Goal: Task Accomplishment & Management: Complete application form

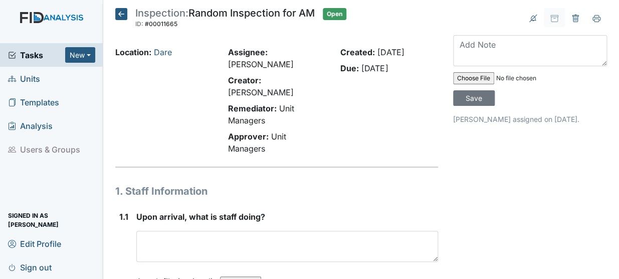
scroll to position [157, 0]
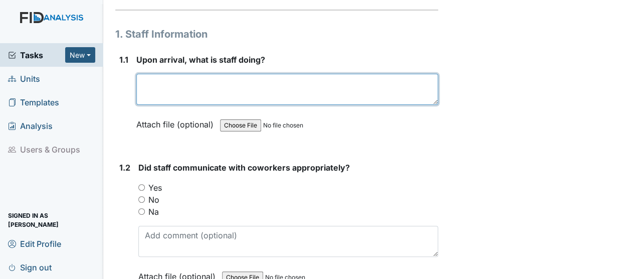
click at [160, 80] on textarea at bounding box center [287, 89] width 302 height 31
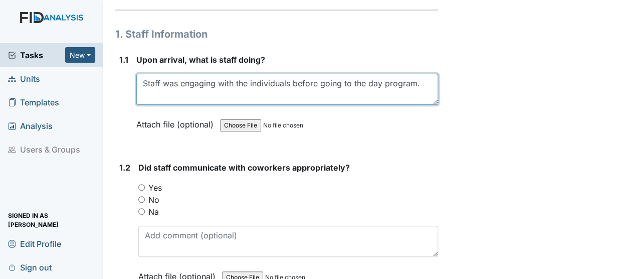
type textarea "Staff was engaging with the individuals before going to the day program."
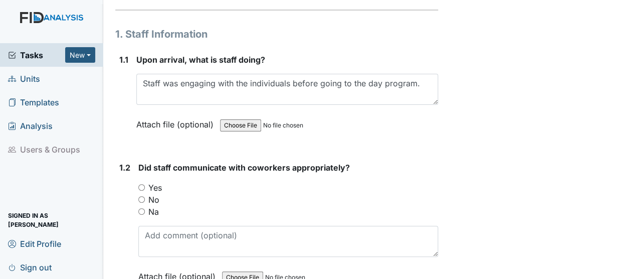
click at [136, 173] on div "1.2 Did staff communicate with coworkers appropriately? You must select one of …" at bounding box center [276, 229] width 323 height 136
click at [143, 184] on input "Yes" at bounding box center [141, 187] width 7 height 7
radio input "true"
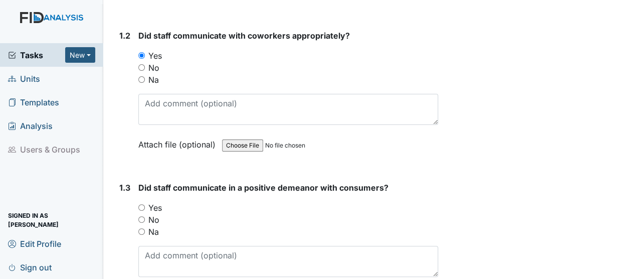
scroll to position [291, 0]
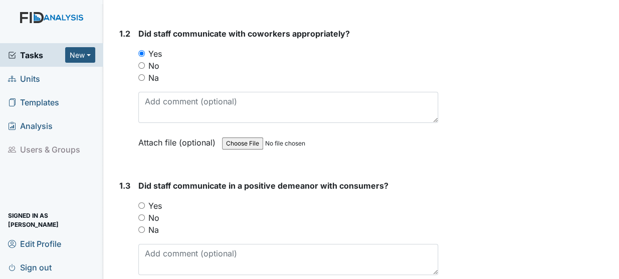
click at [143, 202] on input "Yes" at bounding box center [141, 205] width 7 height 7
radio input "true"
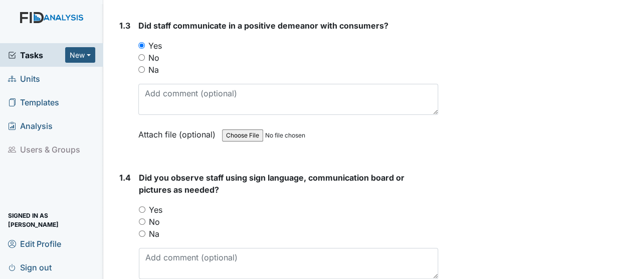
scroll to position [453, 0]
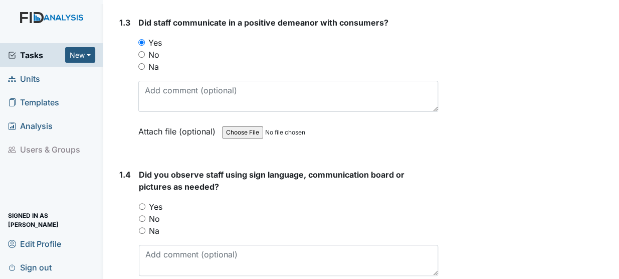
click at [141, 227] on input "Na" at bounding box center [142, 230] width 7 height 7
radio input "true"
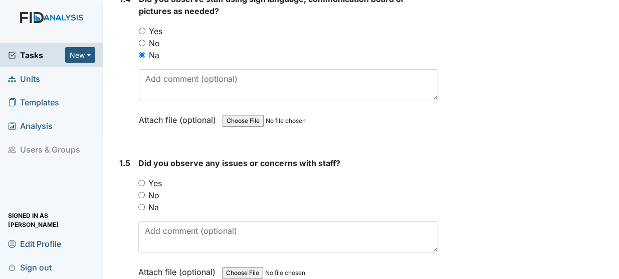
scroll to position [647, 0]
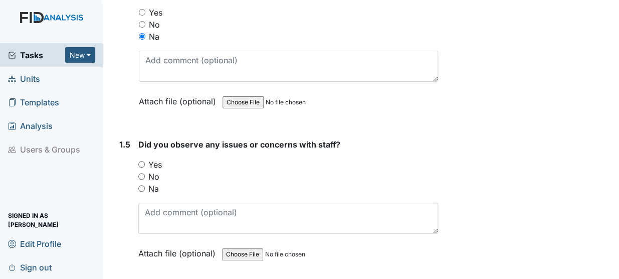
click at [153, 182] on label "Na" at bounding box center [153, 188] width 11 height 12
click at [145, 185] on input "Na" at bounding box center [141, 188] width 7 height 7
radio input "true"
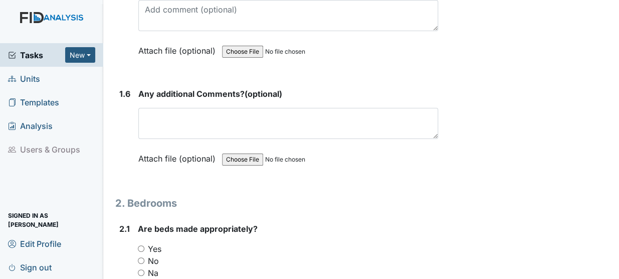
scroll to position [850, 0]
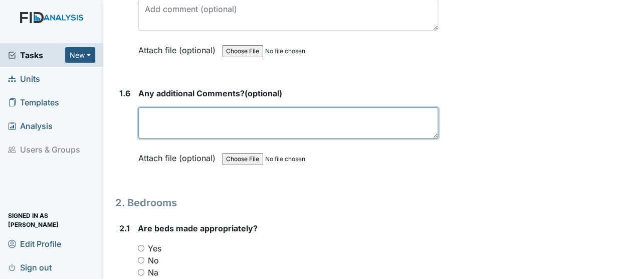
click at [230, 116] on textarea at bounding box center [288, 122] width 300 height 31
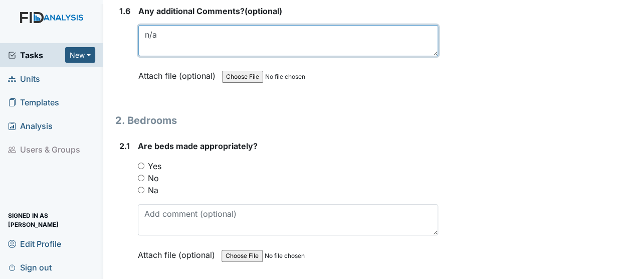
scroll to position [940, 0]
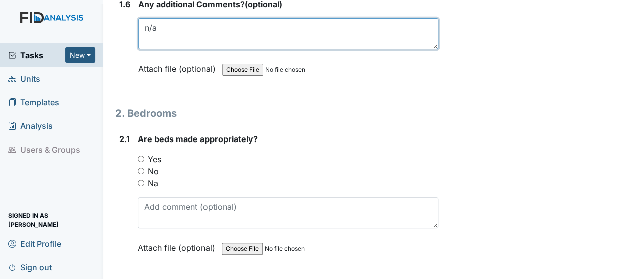
type textarea "n/a"
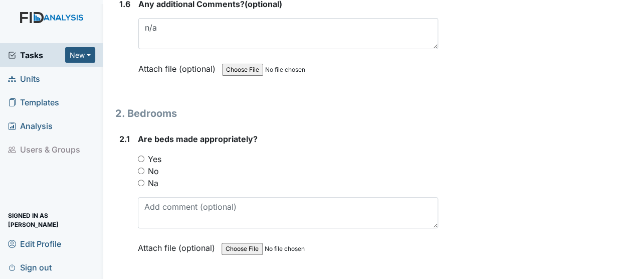
click at [142, 155] on input "Yes" at bounding box center [141, 158] width 7 height 7
radio input "true"
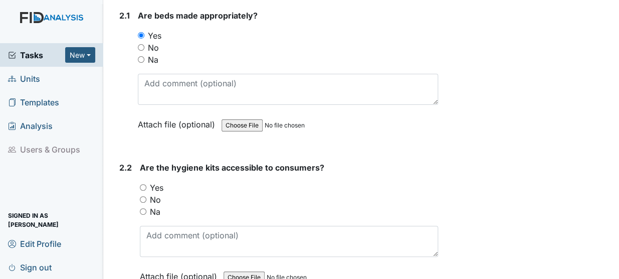
scroll to position [1067, 0]
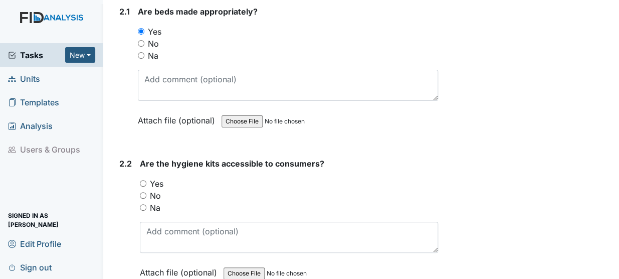
click at [143, 180] on input "Yes" at bounding box center [143, 183] width 7 height 7
radio input "true"
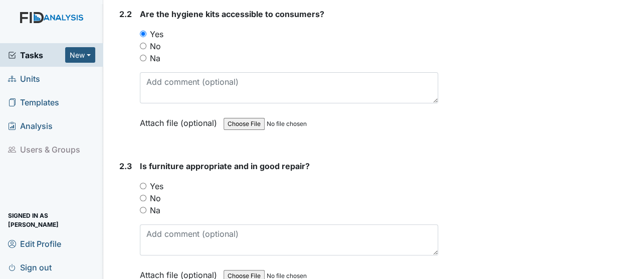
scroll to position [1218, 0]
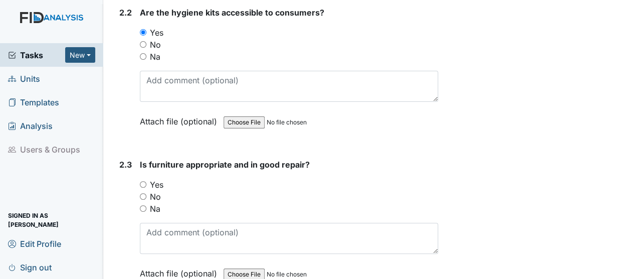
click at [145, 181] on input "Yes" at bounding box center [143, 184] width 7 height 7
radio input "true"
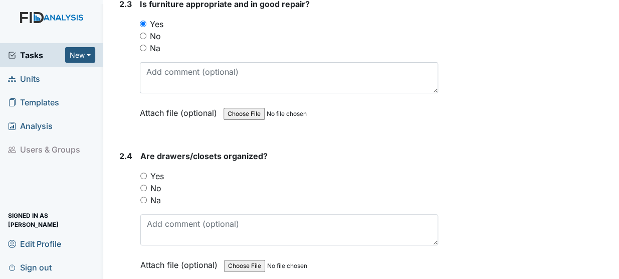
scroll to position [1383, 0]
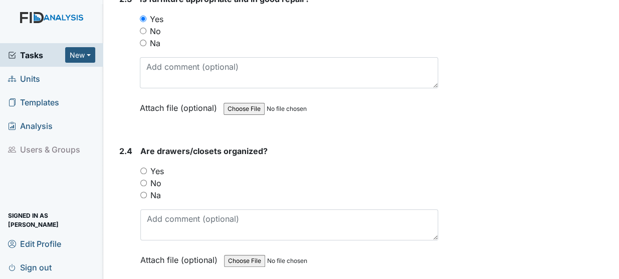
click at [146, 167] on input "Yes" at bounding box center [143, 170] width 7 height 7
radio input "true"
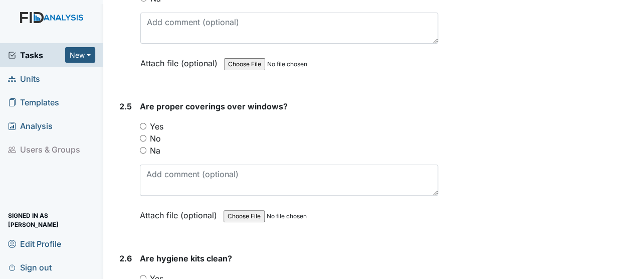
scroll to position [1603, 0]
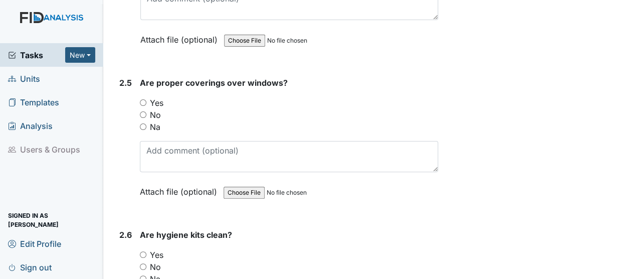
click at [141, 99] on input "Yes" at bounding box center [143, 102] width 7 height 7
radio input "true"
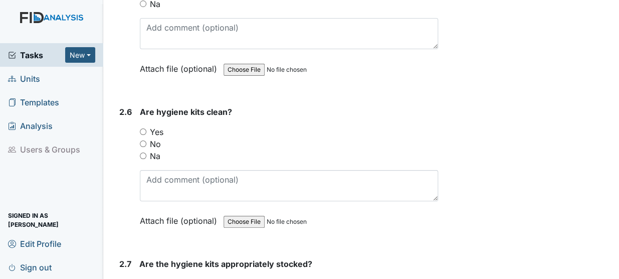
scroll to position [1727, 0]
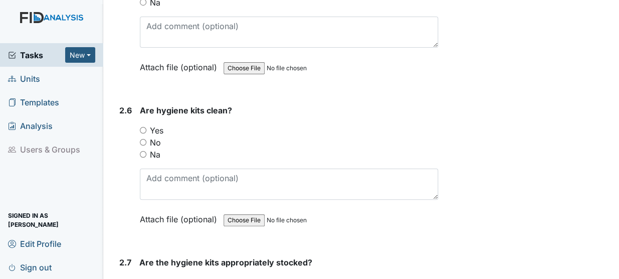
click at [141, 127] on input "Yes" at bounding box center [143, 130] width 7 height 7
radio input "true"
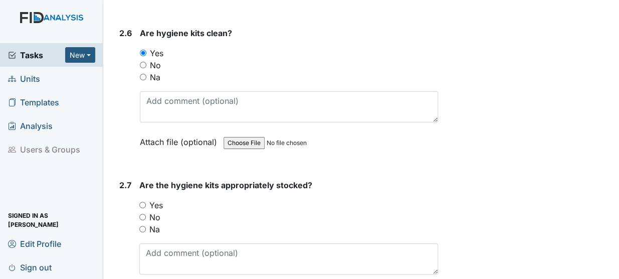
scroll to position [1847, 0]
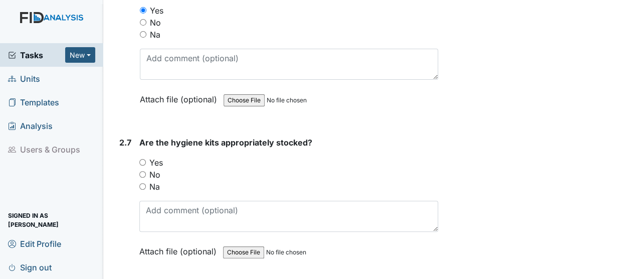
click at [139, 159] on input "Yes" at bounding box center [142, 162] width 7 height 7
radio input "true"
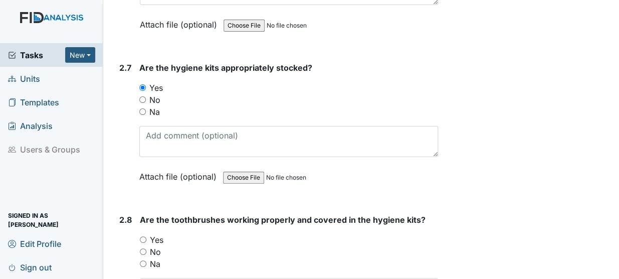
scroll to position [1971, 0]
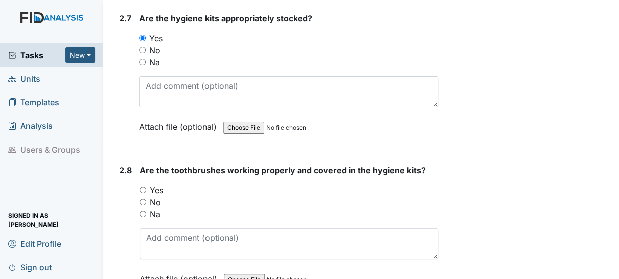
click at [145, 186] on input "Yes" at bounding box center [143, 189] width 7 height 7
radio input "true"
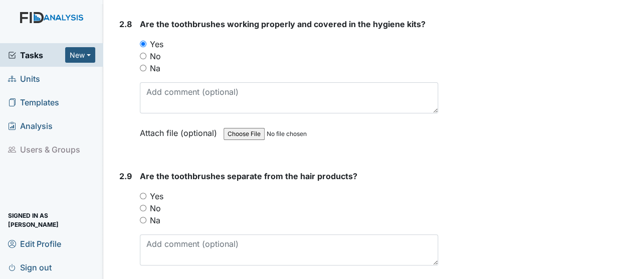
scroll to position [2121, 0]
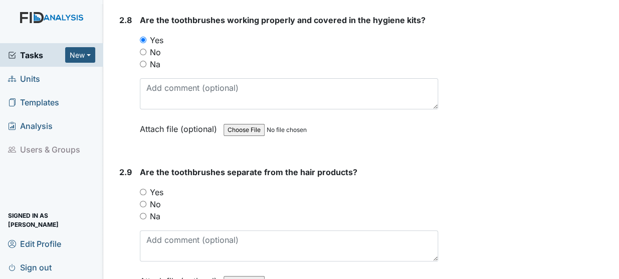
click at [160, 198] on label "No" at bounding box center [155, 204] width 11 height 12
click at [146, 200] on input "No" at bounding box center [143, 203] width 7 height 7
radio input "true"
click at [134, 172] on div "2.9 Are the toothbrushes separate from the hair products? You must select one o…" at bounding box center [276, 234] width 323 height 136
click at [141, 188] on input "Yes" at bounding box center [143, 191] width 7 height 7
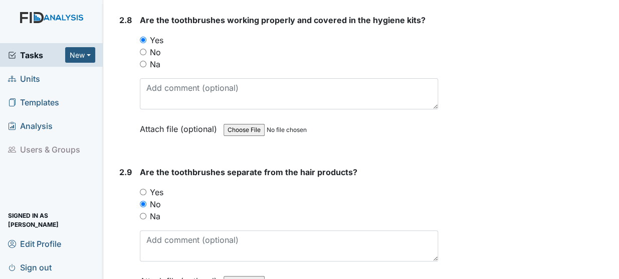
radio input "true"
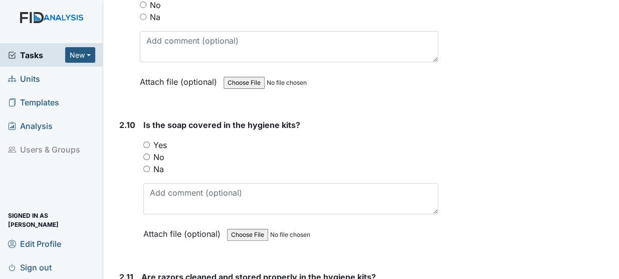
scroll to position [2320, 0]
click at [146, 141] on input "Yes" at bounding box center [146, 144] width 7 height 7
radio input "true"
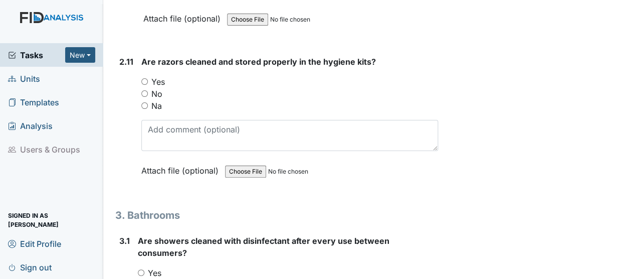
scroll to position [2508, 0]
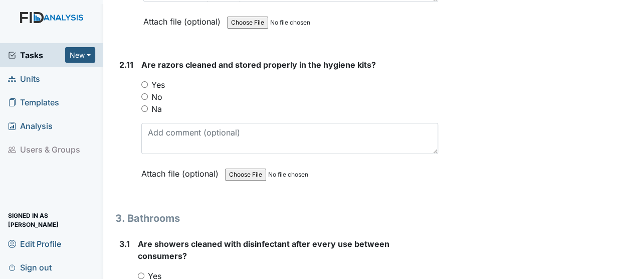
click at [146, 81] on input "Yes" at bounding box center [144, 84] width 7 height 7
radio input "true"
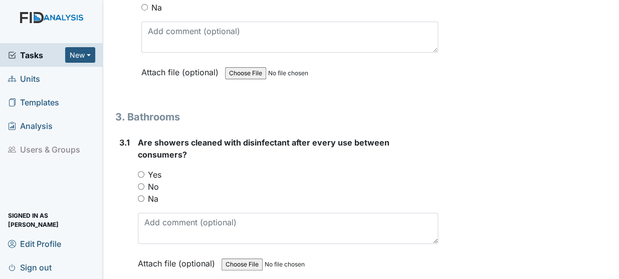
scroll to position [2614, 0]
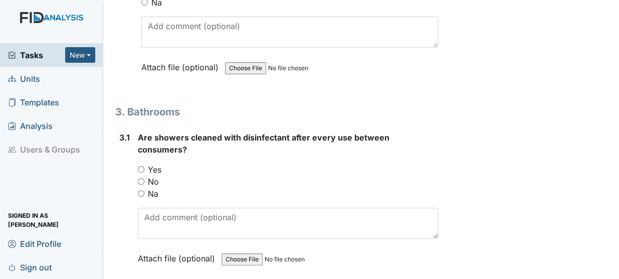
click at [139, 166] on input "Yes" at bounding box center [141, 169] width 7 height 7
radio input "true"
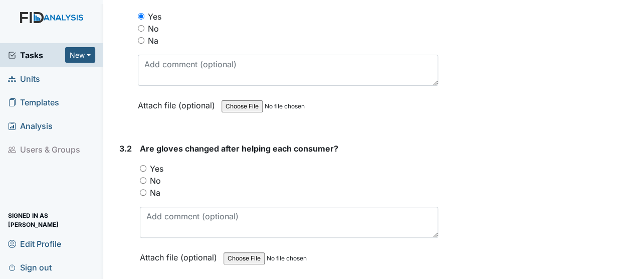
scroll to position [2768, 0]
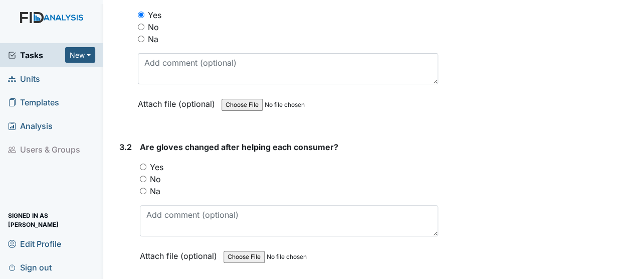
click at [143, 163] on input "Yes" at bounding box center [143, 166] width 7 height 7
radio input "true"
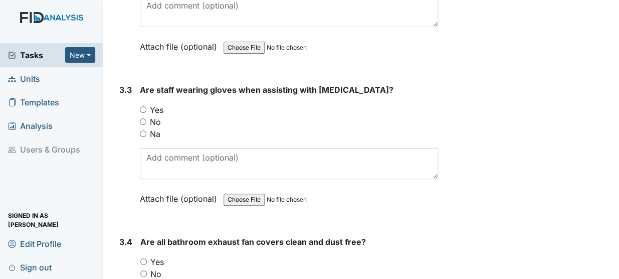
scroll to position [2981, 0]
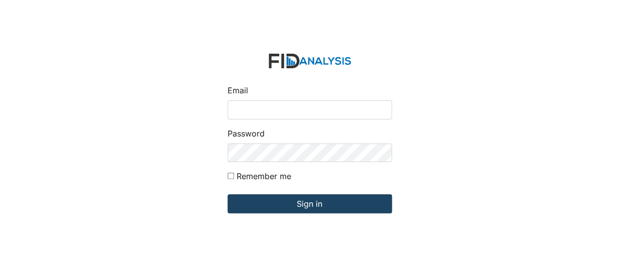
type input "[EMAIL_ADDRESS][DOMAIN_NAME]"
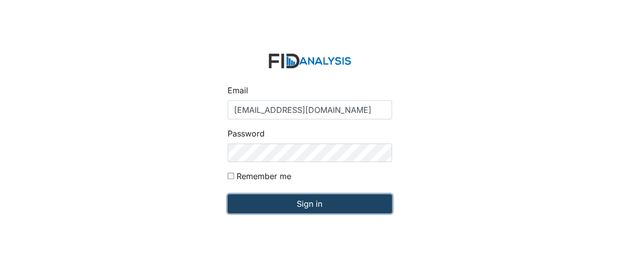
click at [280, 207] on input "Sign in" at bounding box center [309, 203] width 164 height 19
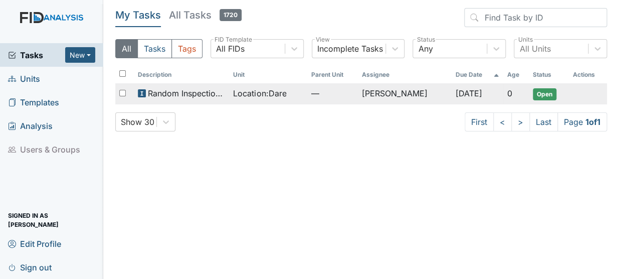
click at [156, 92] on span "Random Inspection for AM" at bounding box center [187, 93] width 78 height 12
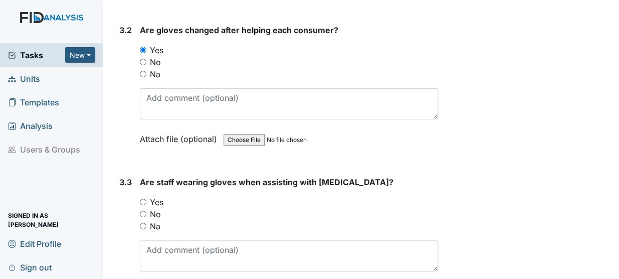
scroll to position [2908, 0]
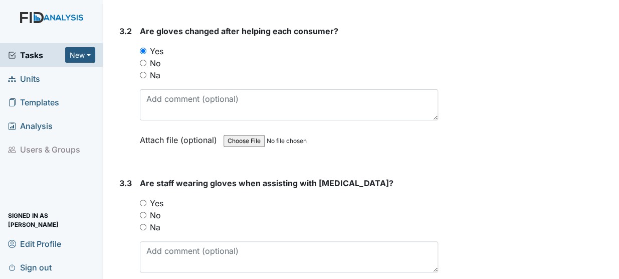
click at [146, 199] on input "Yes" at bounding box center [143, 202] width 7 height 7
radio input "true"
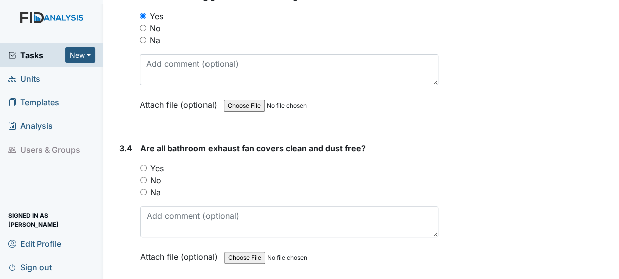
scroll to position [3151, 0]
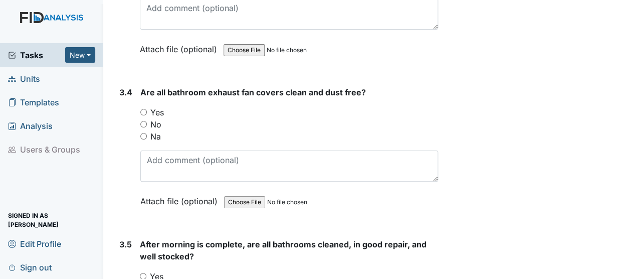
click at [145, 109] on input "Yes" at bounding box center [143, 112] width 7 height 7
radio input "true"
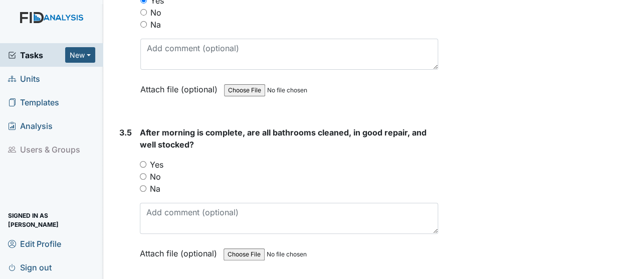
scroll to position [3264, 0]
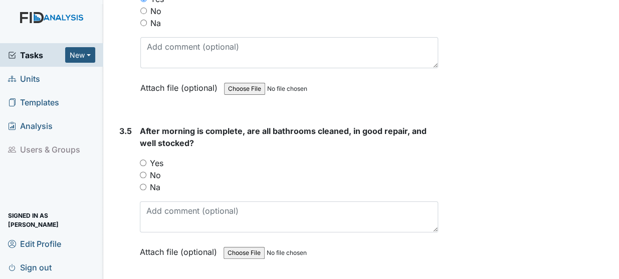
click at [144, 159] on input "Yes" at bounding box center [143, 162] width 7 height 7
radio input "true"
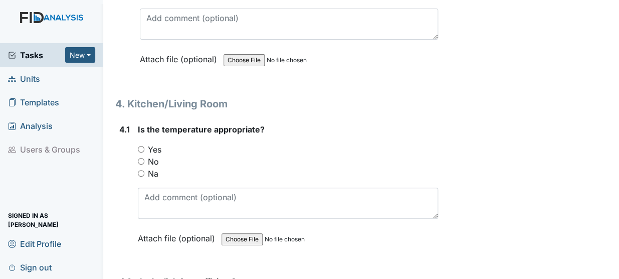
scroll to position [3467, 0]
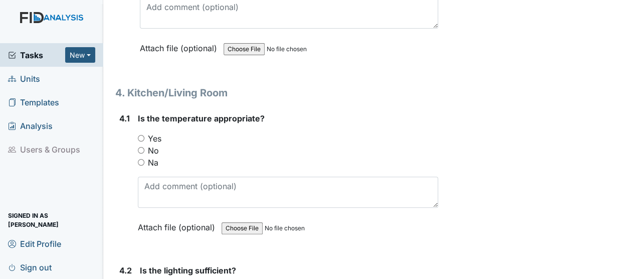
click at [142, 135] on input "Yes" at bounding box center [141, 138] width 7 height 7
radio input "true"
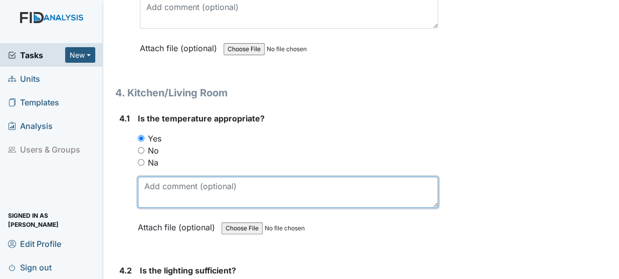
click at [175, 176] on textarea at bounding box center [288, 191] width 300 height 31
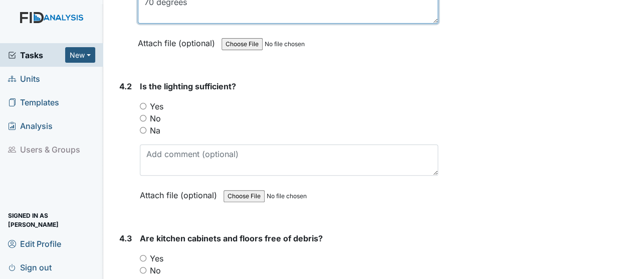
scroll to position [3655, 0]
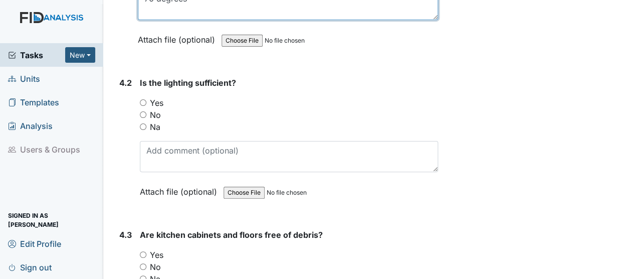
type textarea "70 degrees"
click at [142, 99] on input "Yes" at bounding box center [143, 102] width 7 height 7
radio input "true"
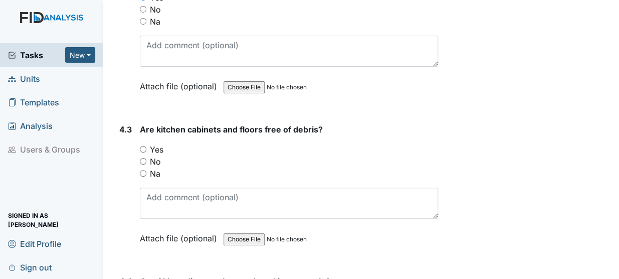
scroll to position [3761, 0]
click at [145, 145] on input "Yes" at bounding box center [143, 148] width 7 height 7
radio input "true"
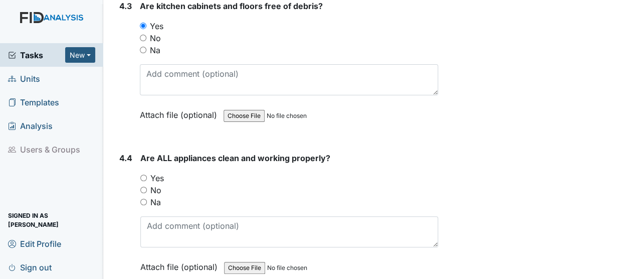
scroll to position [3886, 0]
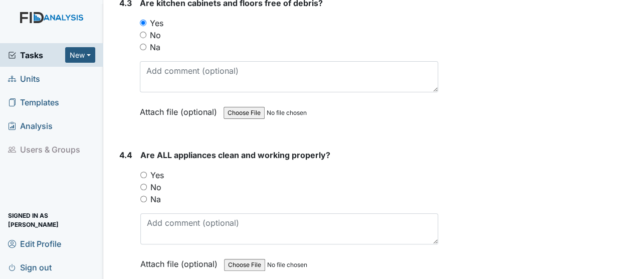
click at [140, 171] on input "Yes" at bounding box center [143, 174] width 7 height 7
radio input "true"
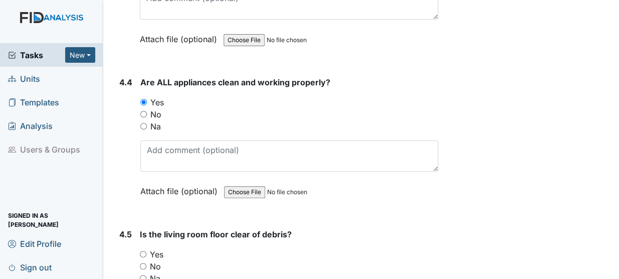
scroll to position [4036, 0]
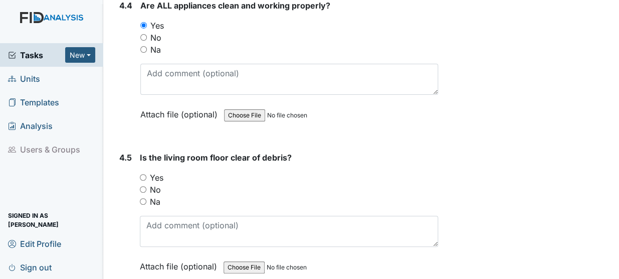
click at [144, 174] on input "Yes" at bounding box center [143, 177] width 7 height 7
radio input "true"
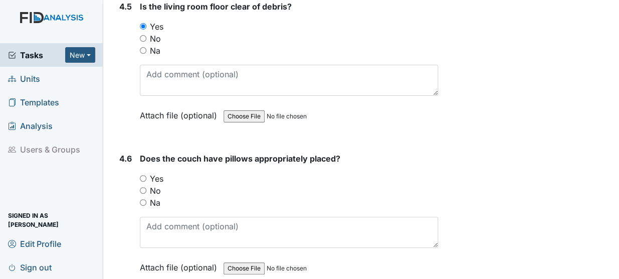
scroll to position [4189, 0]
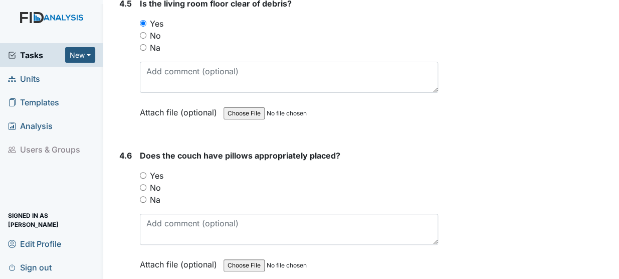
click at [145, 172] on input "Yes" at bounding box center [143, 175] width 7 height 7
radio input "true"
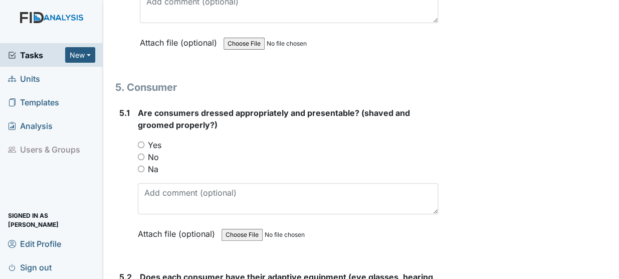
scroll to position [4412, 0]
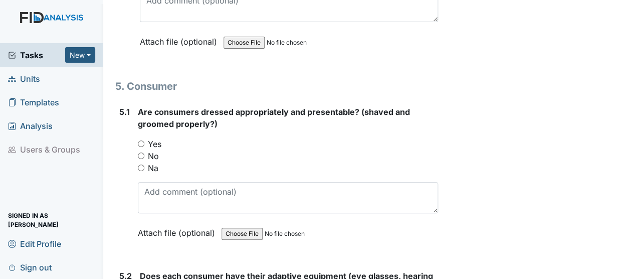
click at [142, 140] on input "Yes" at bounding box center [141, 143] width 7 height 7
radio input "true"
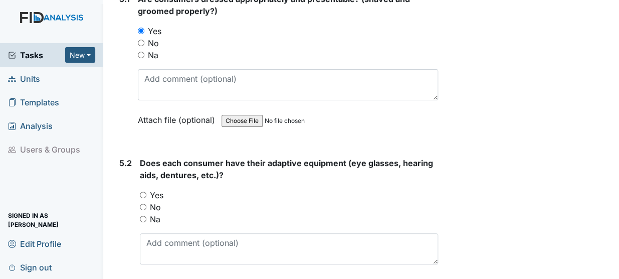
scroll to position [4530, 0]
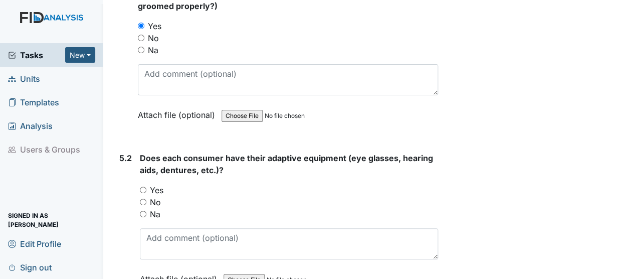
click at [145, 186] on input "Yes" at bounding box center [143, 189] width 7 height 7
radio input "true"
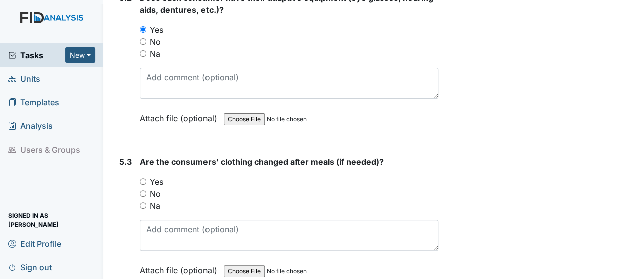
scroll to position [4693, 0]
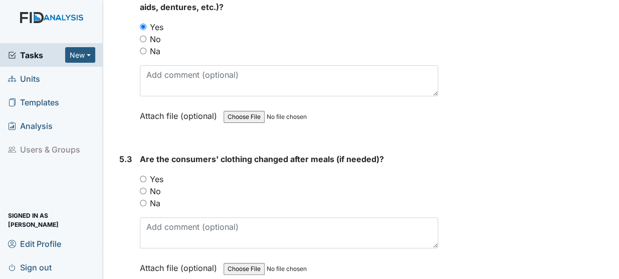
click at [145, 199] on input "Na" at bounding box center [143, 202] width 7 height 7
radio input "true"
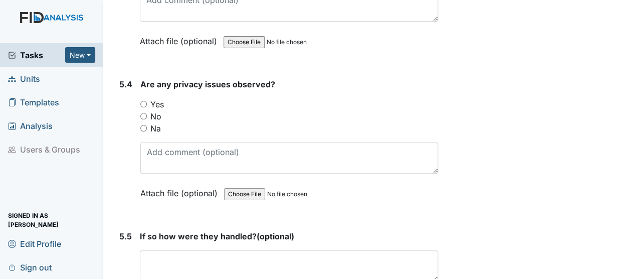
scroll to position [4925, 0]
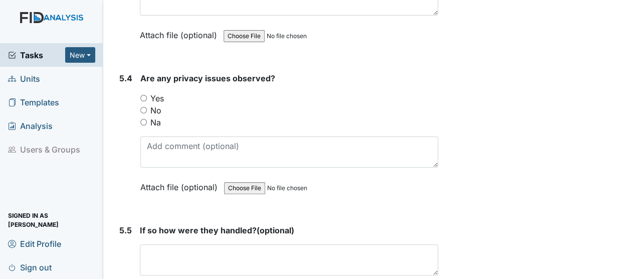
click at [145, 95] on input "Yes" at bounding box center [143, 98] width 7 height 7
radio input "true"
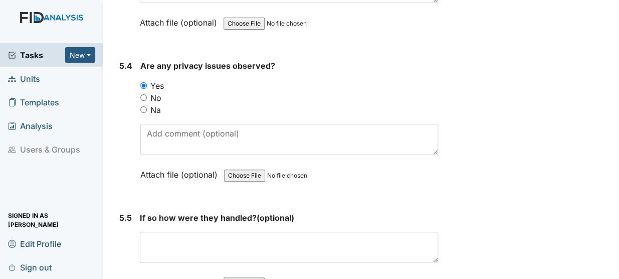
scroll to position [4938, 0]
click at [143, 106] on input "Na" at bounding box center [143, 109] width 7 height 7
radio input "true"
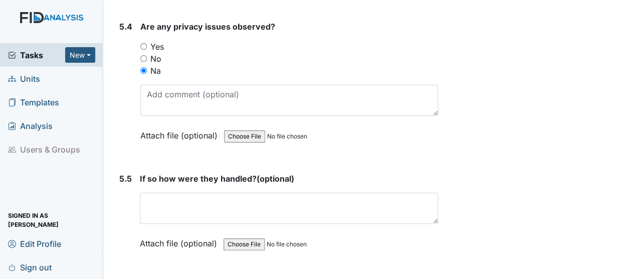
scroll to position [4978, 0]
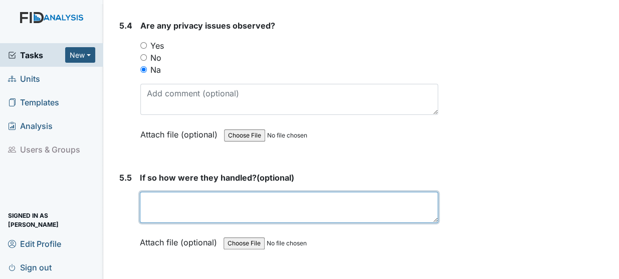
click at [185, 191] on textarea at bounding box center [289, 206] width 298 height 31
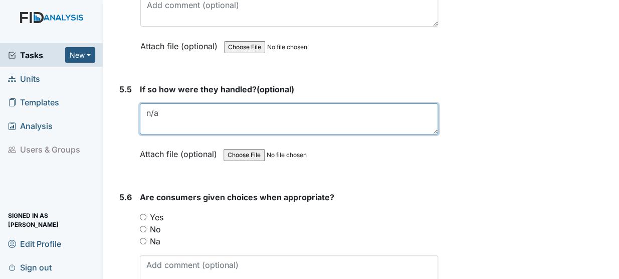
scroll to position [5099, 0]
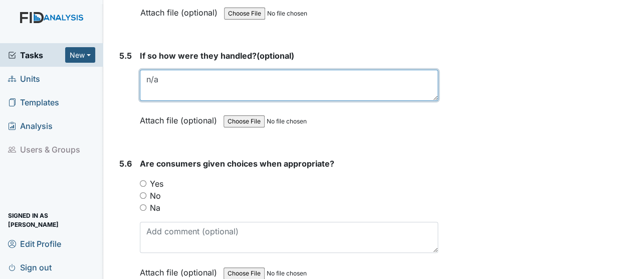
type textarea "n/a"
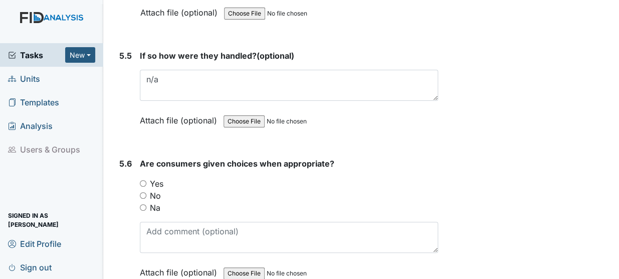
click at [142, 180] on input "Yes" at bounding box center [143, 183] width 7 height 7
radio input "true"
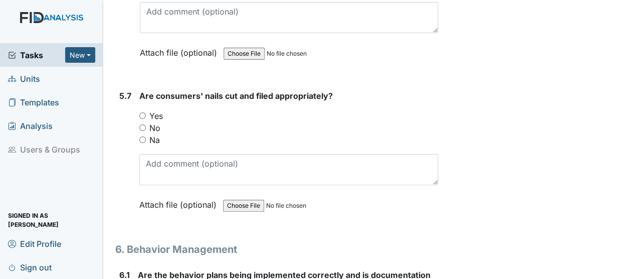
scroll to position [5324, 0]
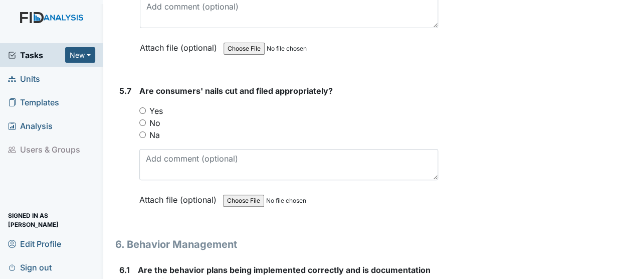
click at [145, 107] on input "Yes" at bounding box center [142, 110] width 7 height 7
radio input "true"
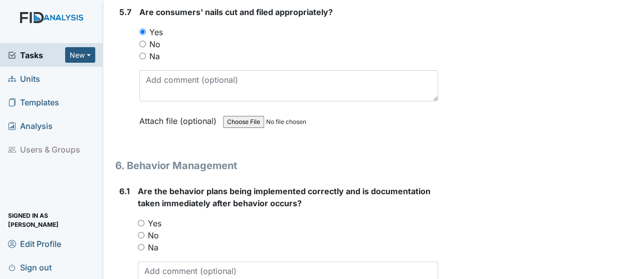
scroll to position [5465, 0]
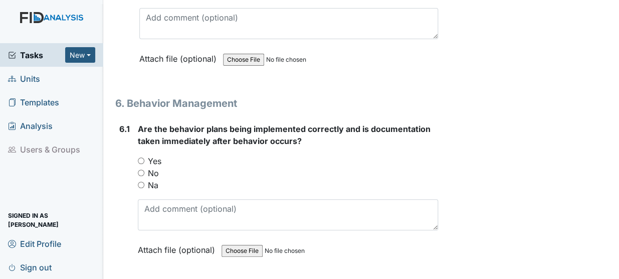
click at [140, 157] on input "Yes" at bounding box center [141, 160] width 7 height 7
radio input "true"
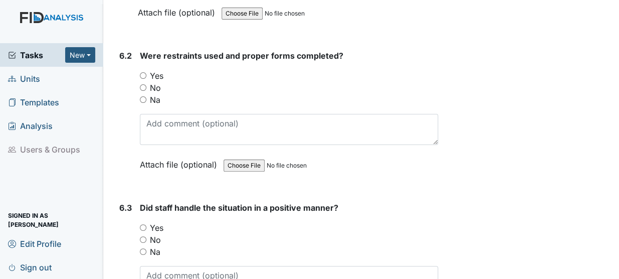
scroll to position [5702, 0]
click at [144, 96] on input "Na" at bounding box center [143, 99] width 7 height 7
radio input "true"
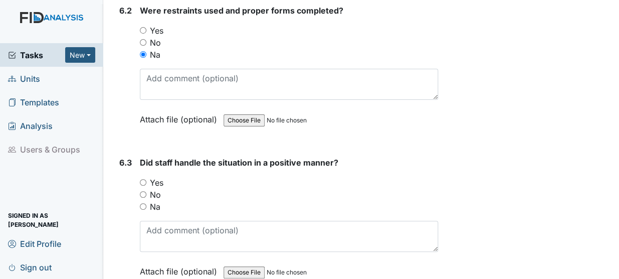
scroll to position [5783, 0]
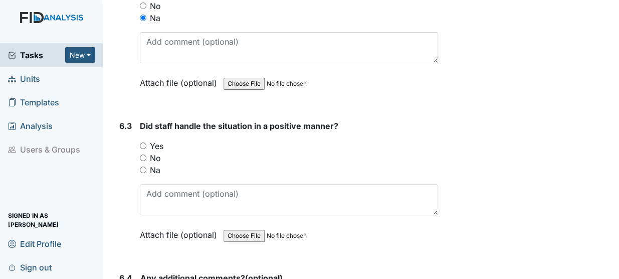
click at [412, 120] on div "Did staff handle the situation in a positive manner? You must select one of the…" at bounding box center [289, 184] width 298 height 128
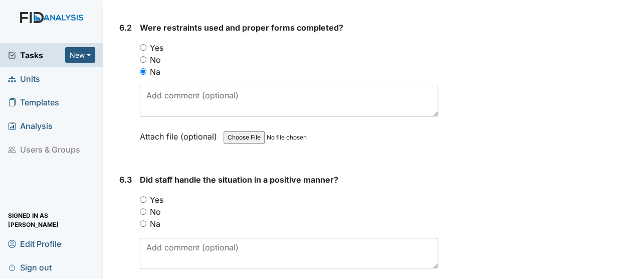
scroll to position [5731, 0]
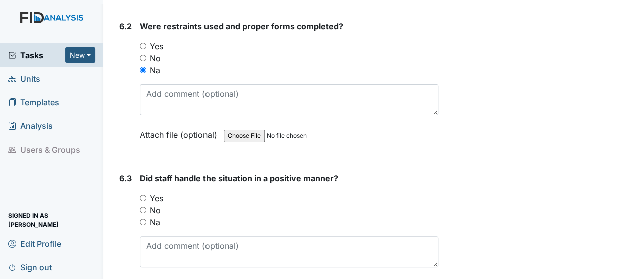
click at [145, 218] on input "Na" at bounding box center [143, 221] width 7 height 7
radio input "true"
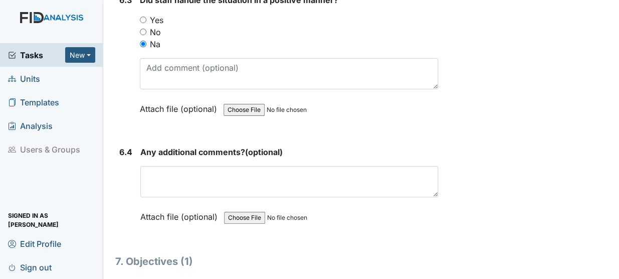
scroll to position [5922, 0]
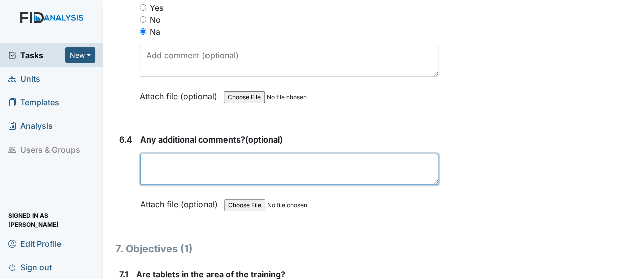
click at [187, 153] on textarea at bounding box center [289, 168] width 298 height 31
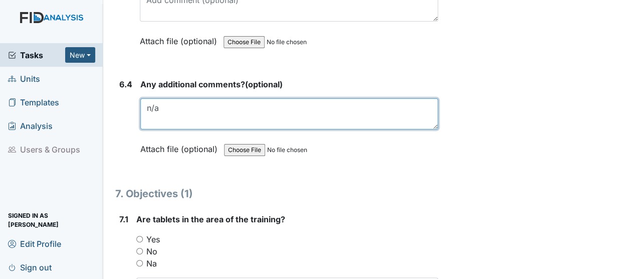
scroll to position [6003, 0]
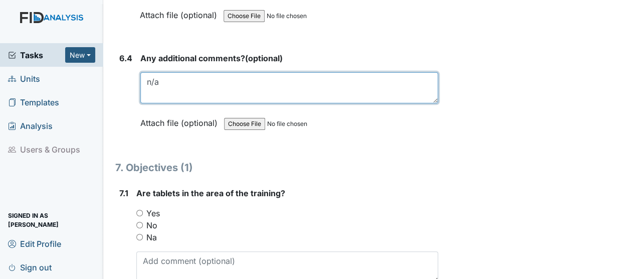
type textarea "n/a"
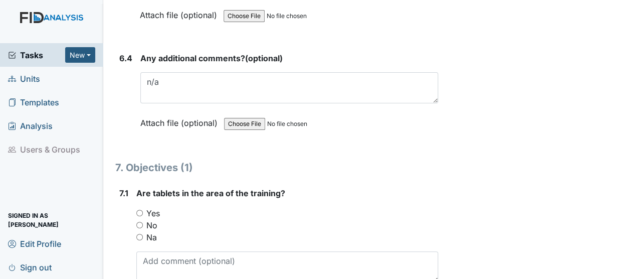
click at [140, 209] on input "Yes" at bounding box center [139, 212] width 7 height 7
radio input "true"
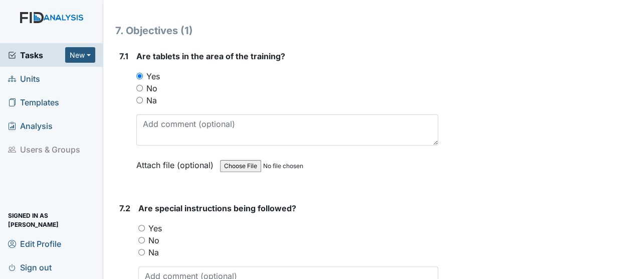
scroll to position [6148, 0]
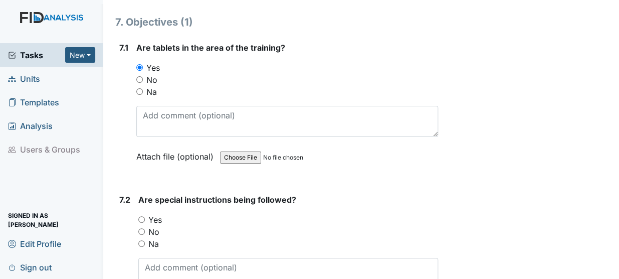
click at [141, 216] on input "Yes" at bounding box center [141, 219] width 7 height 7
radio input "true"
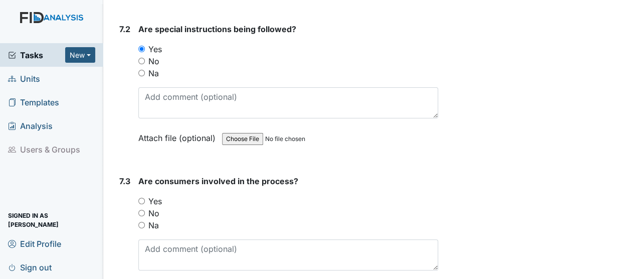
scroll to position [6337, 0]
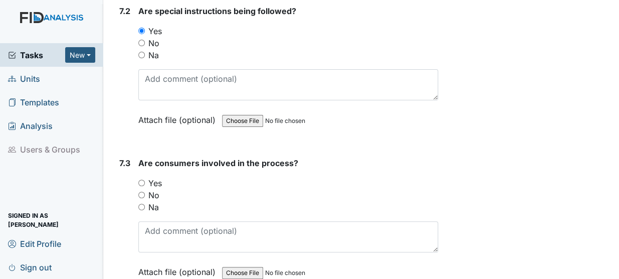
click at [139, 179] on input "Yes" at bounding box center [141, 182] width 7 height 7
radio input "true"
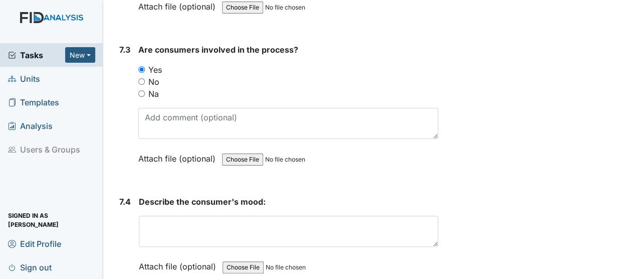
scroll to position [6451, 0]
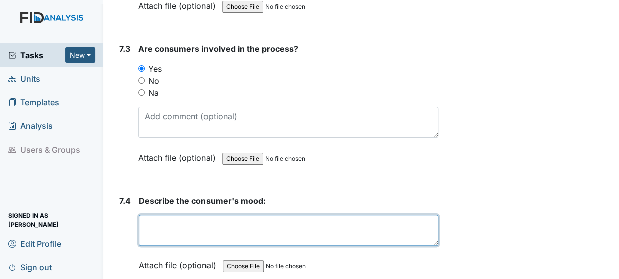
click at [170, 214] on textarea at bounding box center [288, 229] width 299 height 31
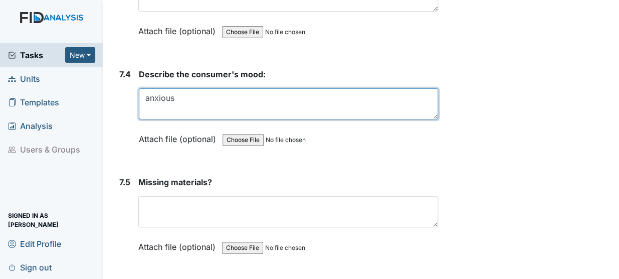
scroll to position [6580, 0]
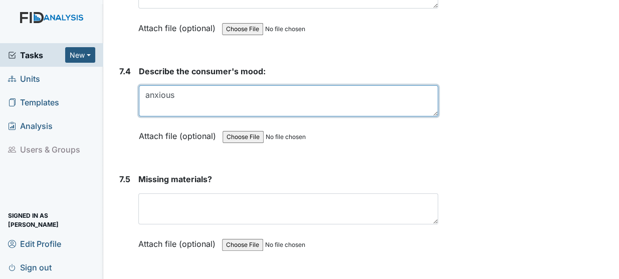
type textarea "anxious"
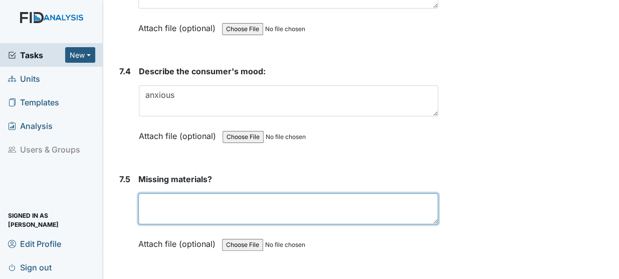
click at [207, 193] on textarea at bounding box center [288, 208] width 300 height 31
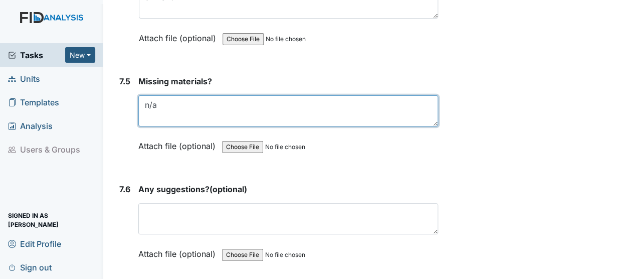
scroll to position [6685, 0]
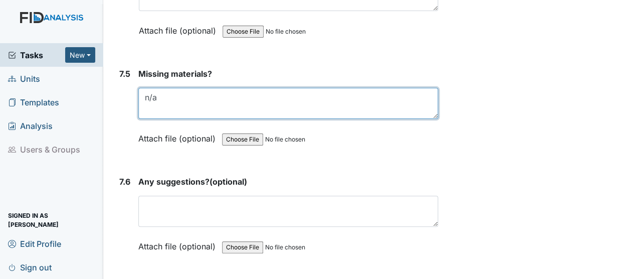
type textarea "n/a"
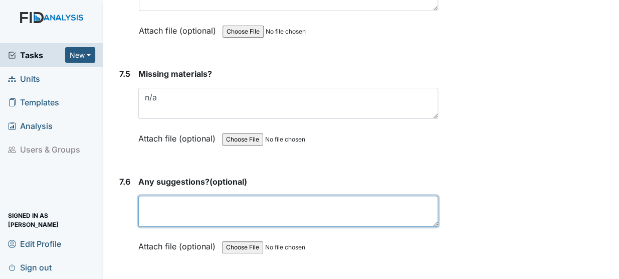
click at [227, 195] on textarea at bounding box center [288, 210] width 300 height 31
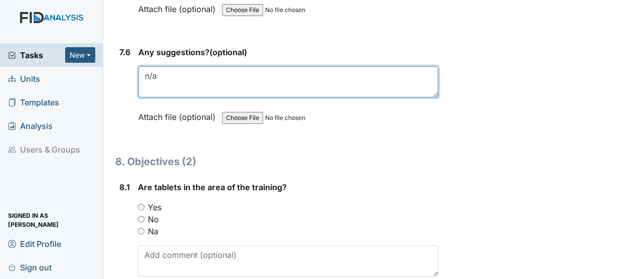
scroll to position [6823, 0]
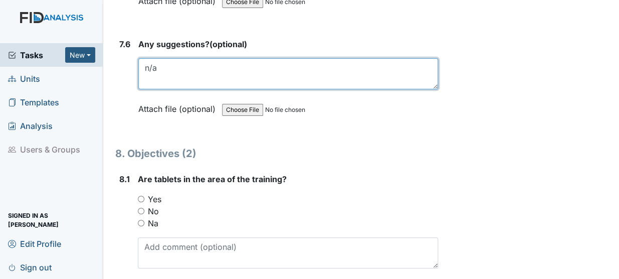
type textarea "n/a"
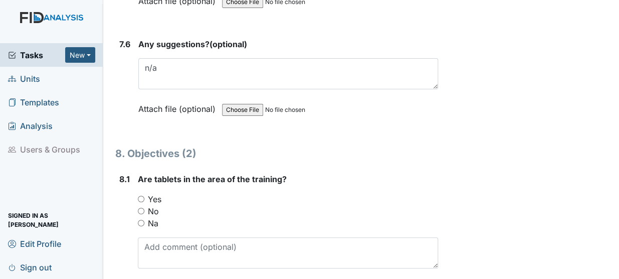
click at [139, 195] on input "Yes" at bounding box center [141, 198] width 7 height 7
radio input "true"
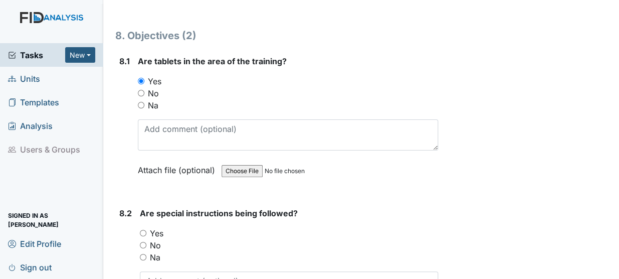
scroll to position [6942, 0]
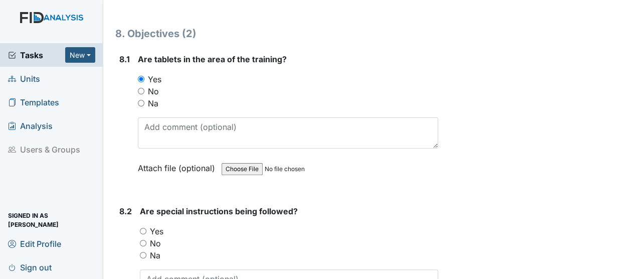
click at [143, 227] on input "Yes" at bounding box center [143, 230] width 7 height 7
radio input "true"
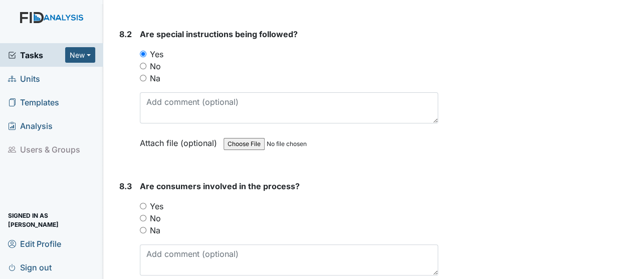
scroll to position [7128, 0]
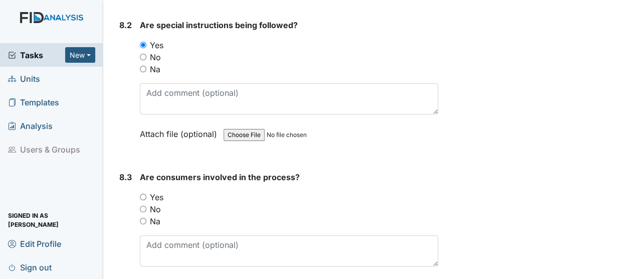
click at [140, 193] on input "Yes" at bounding box center [143, 196] width 7 height 7
radio input "true"
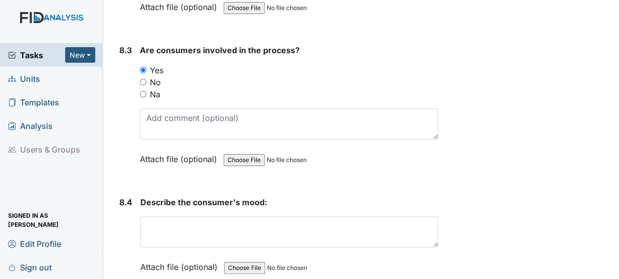
scroll to position [7264, 0]
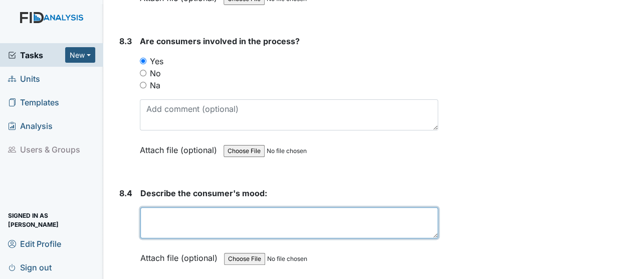
click at [197, 207] on textarea at bounding box center [289, 222] width 298 height 31
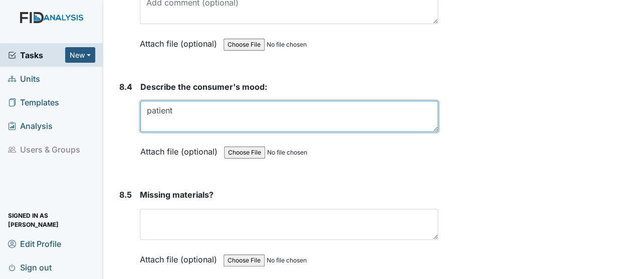
scroll to position [7374, 0]
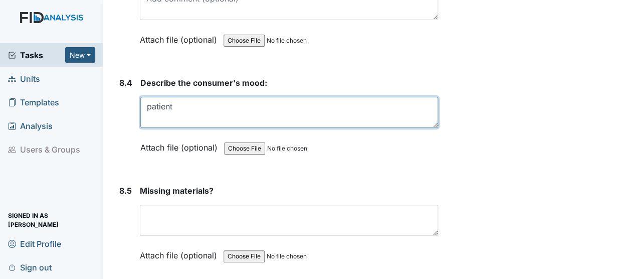
type textarea "patient"
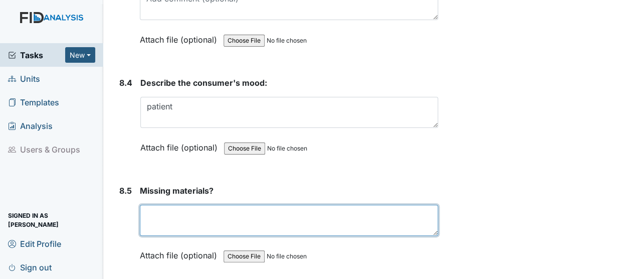
click at [187, 204] on textarea at bounding box center [289, 219] width 298 height 31
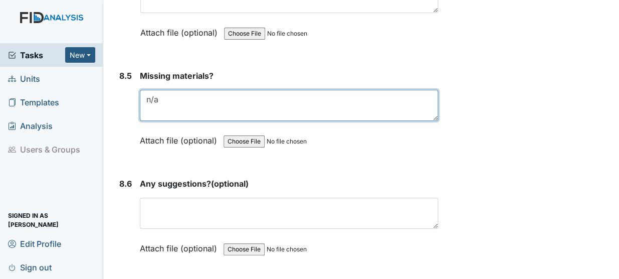
scroll to position [7493, 0]
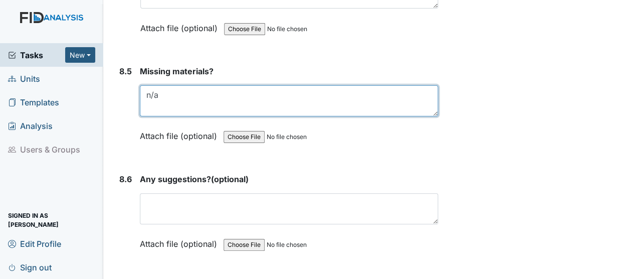
type textarea "n/a"
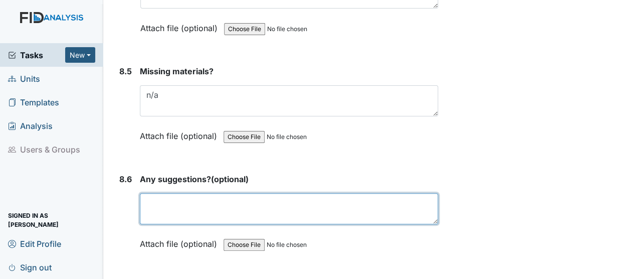
click at [218, 193] on textarea at bounding box center [289, 208] width 298 height 31
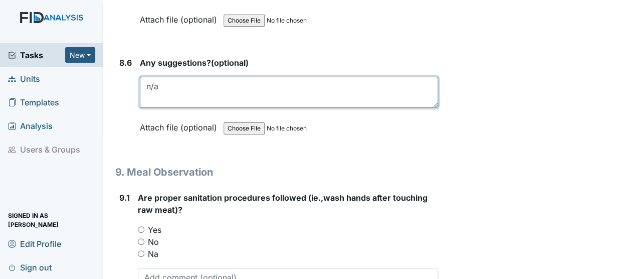
scroll to position [7611, 0]
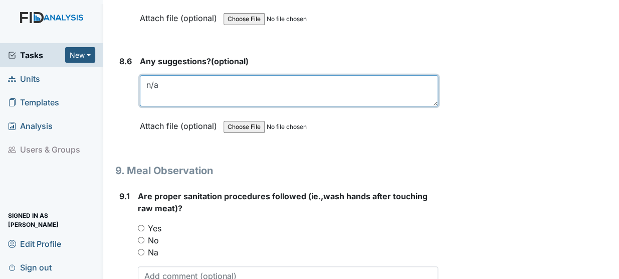
type textarea "n/a"
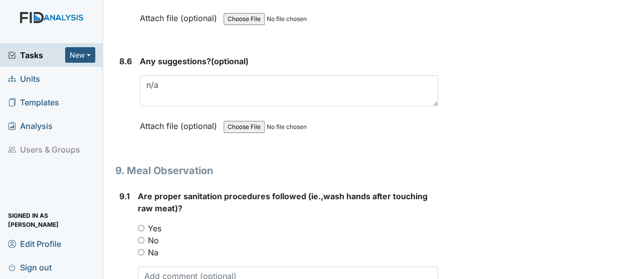
click at [143, 224] on input "Yes" at bounding box center [141, 227] width 7 height 7
radio input "true"
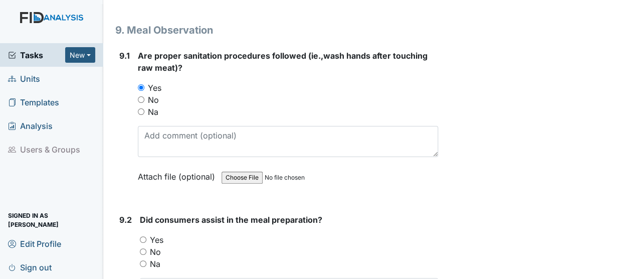
scroll to position [7754, 0]
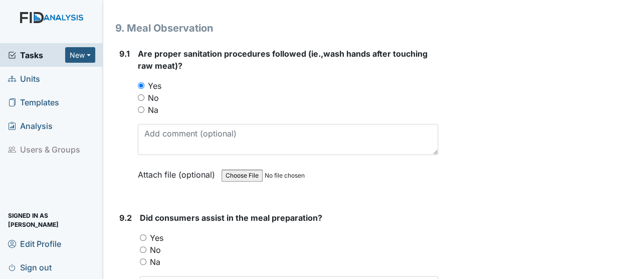
click at [140, 234] on input "Yes" at bounding box center [143, 237] width 7 height 7
radio input "true"
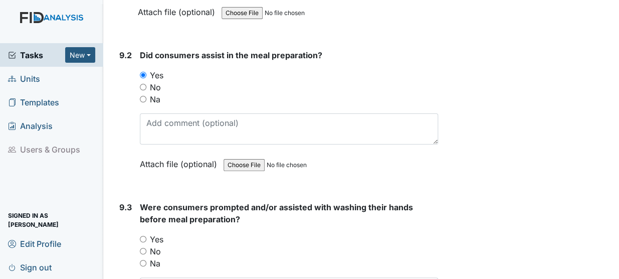
scroll to position [7939, 0]
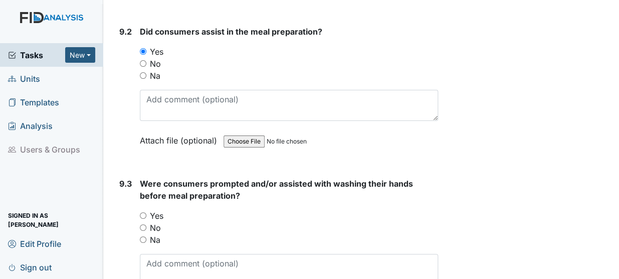
click at [145, 212] on input "Yes" at bounding box center [143, 215] width 7 height 7
radio input "true"
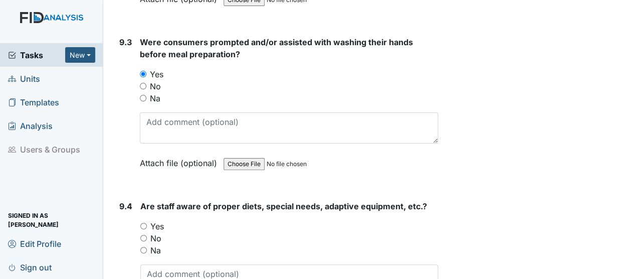
scroll to position [8083, 0]
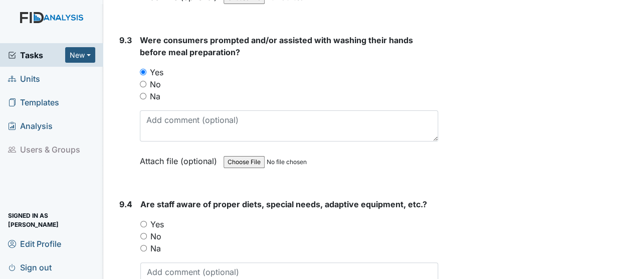
click at [145, 220] on input "Yes" at bounding box center [143, 223] width 7 height 7
radio input "true"
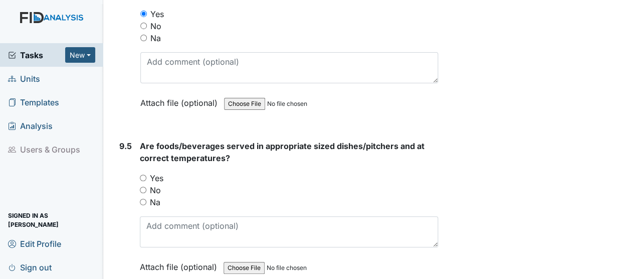
scroll to position [8298, 0]
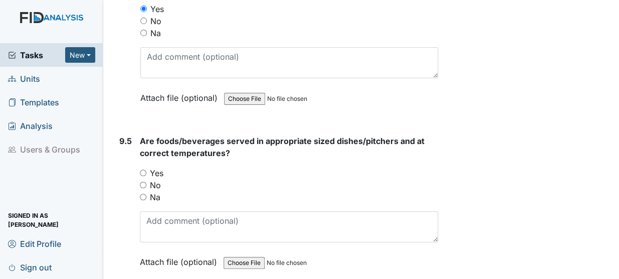
click at [144, 169] on input "Yes" at bounding box center [143, 172] width 7 height 7
radio input "true"
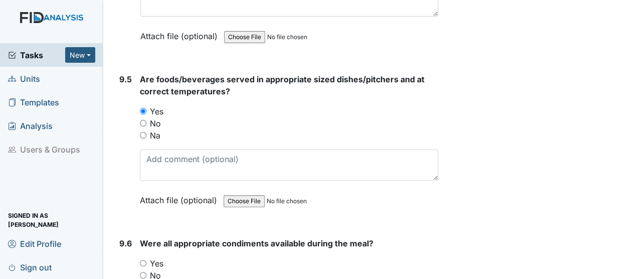
scroll to position [8398, 0]
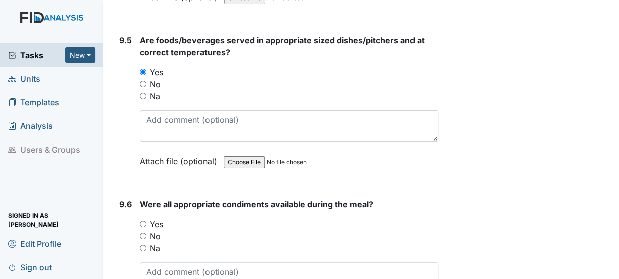
click at [144, 220] on input "Yes" at bounding box center [143, 223] width 7 height 7
radio input "true"
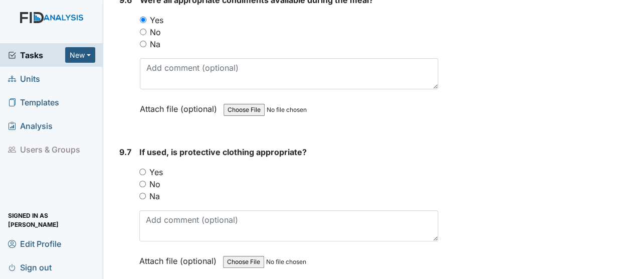
scroll to position [8605, 0]
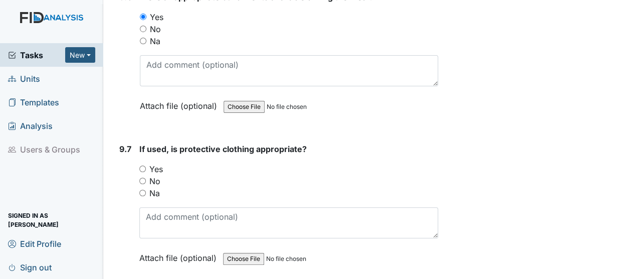
click at [144, 189] on input "Na" at bounding box center [142, 192] width 7 height 7
radio input "true"
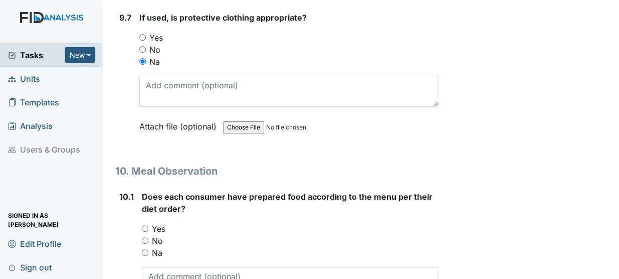
scroll to position [8738, 0]
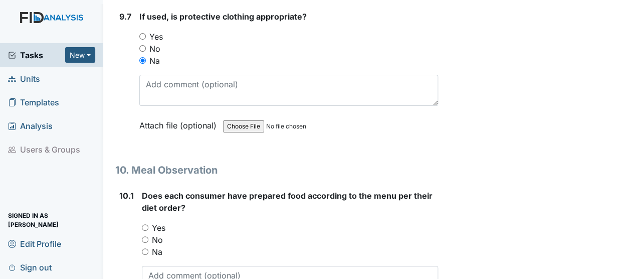
click at [147, 224] on input "Yes" at bounding box center [145, 227] width 7 height 7
radio input "true"
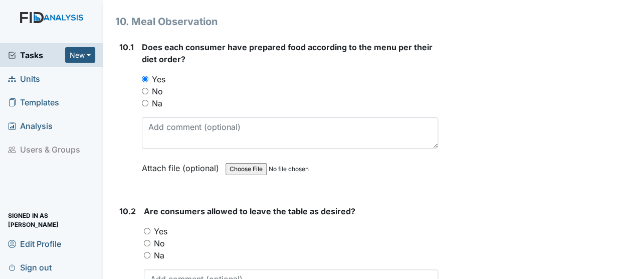
scroll to position [8895, 0]
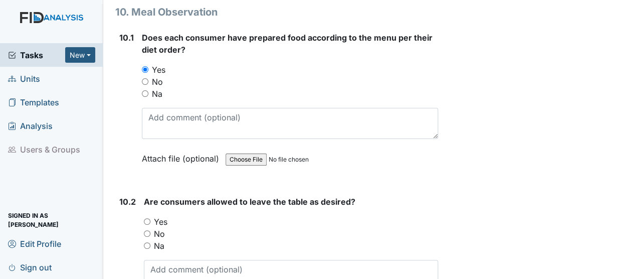
click at [148, 218] on input "Yes" at bounding box center [147, 221] width 7 height 7
radio input "true"
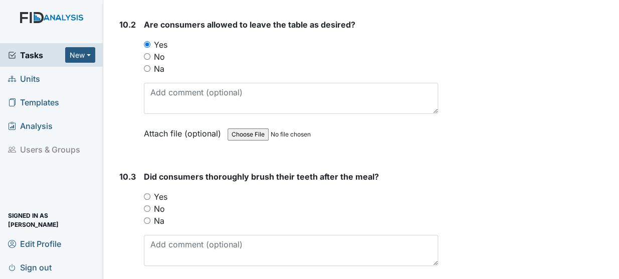
scroll to position [9079, 0]
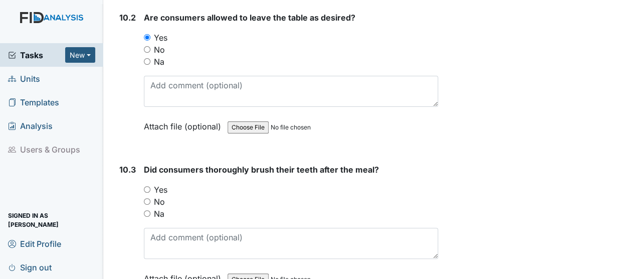
click at [148, 186] on input "Yes" at bounding box center [147, 189] width 7 height 7
radio input "true"
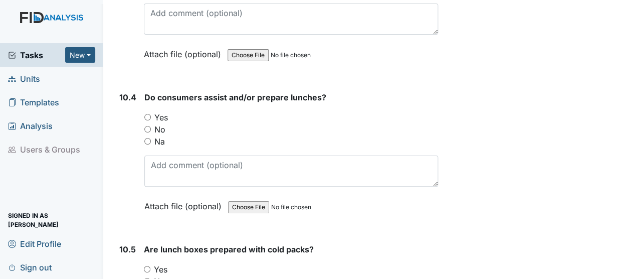
scroll to position [9309, 0]
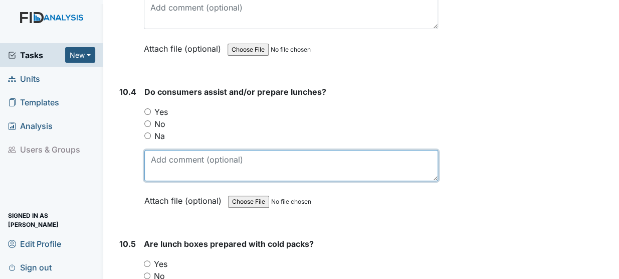
click at [185, 150] on textarea at bounding box center [291, 165] width 294 height 31
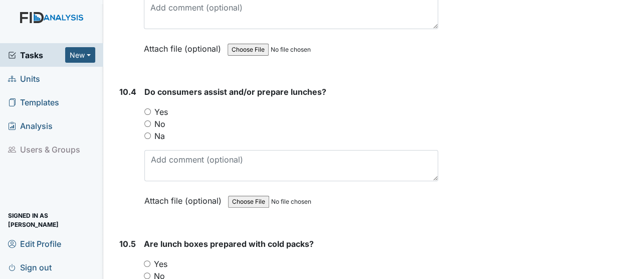
click at [150, 108] on input "Yes" at bounding box center [147, 111] width 7 height 7
radio input "true"
click at [150, 260] on input "Yes" at bounding box center [147, 263] width 7 height 7
radio input "true"
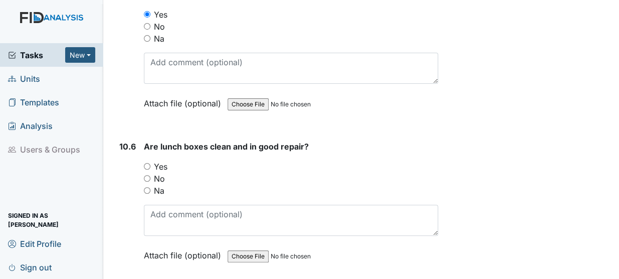
scroll to position [9568, 0]
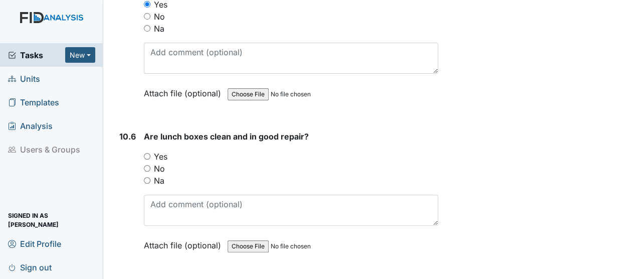
click at [147, 153] on input "Yes" at bounding box center [147, 156] width 7 height 7
radio input "true"
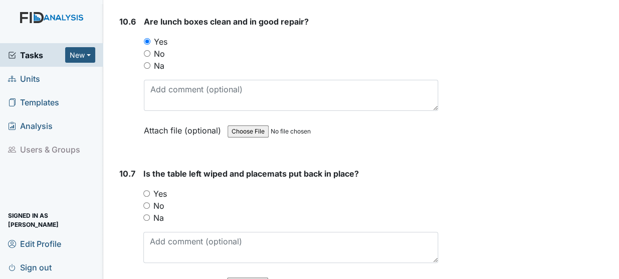
scroll to position [9684, 0]
click at [144, 189] on input "Yes" at bounding box center [146, 192] width 7 height 7
radio input "true"
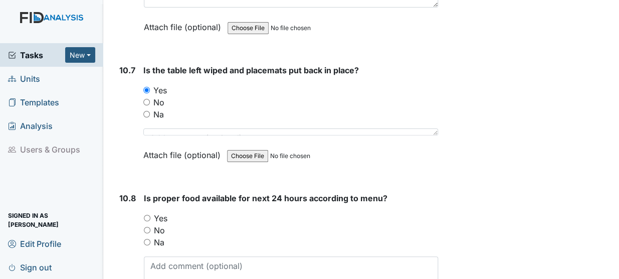
scroll to position [9803, 0]
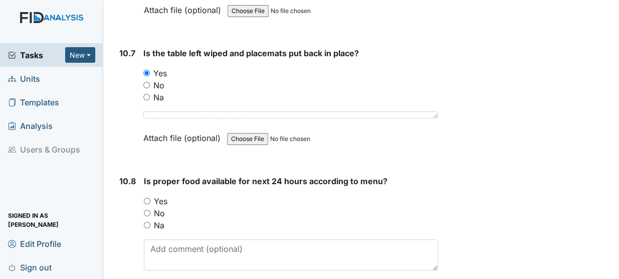
click at [144, 197] on input "Yes" at bounding box center [147, 200] width 7 height 7
radio input "true"
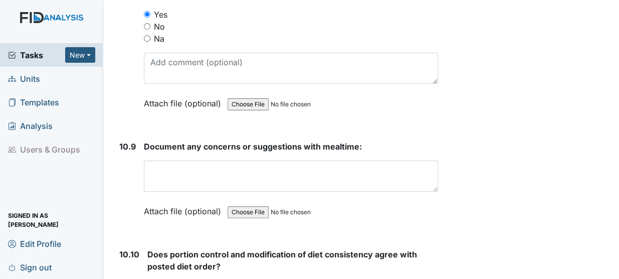
scroll to position [9990, 0]
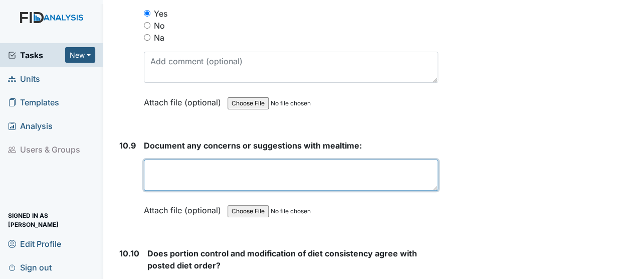
click at [179, 159] on textarea at bounding box center [291, 174] width 294 height 31
click at [289, 159] on textarea "muffin dry cereal juice Diet V8" at bounding box center [291, 174] width 294 height 31
click at [201, 159] on textarea "muffin dry cereal juice Diet V8" at bounding box center [291, 174] width 294 height 31
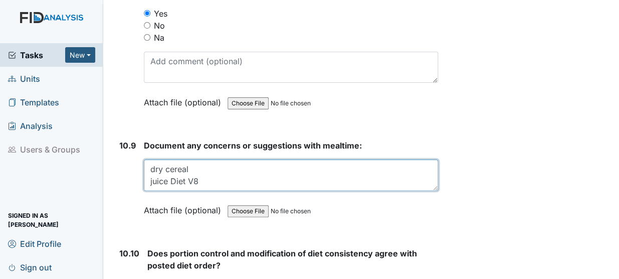
click at [210, 159] on textarea "muffin dry cereal juice Diet V8" at bounding box center [291, 174] width 294 height 31
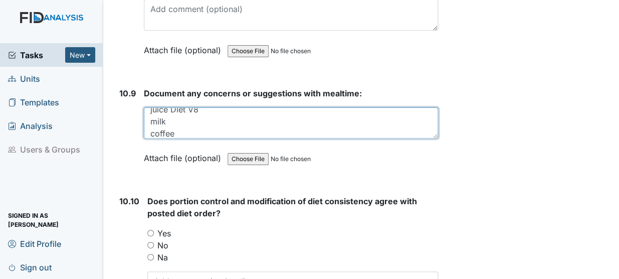
scroll to position [10086, 0]
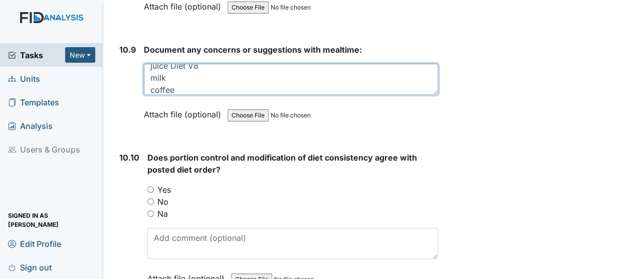
type textarea "muffin dry cereal juice Diet V8 milk coffee"
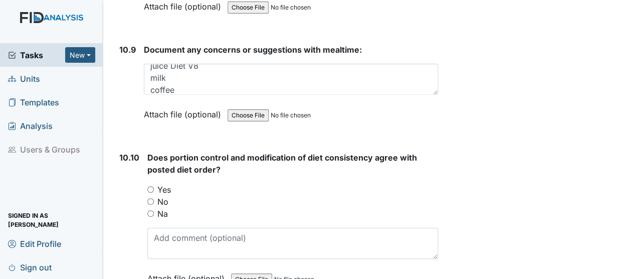
click at [152, 186] on input "Yes" at bounding box center [150, 189] width 7 height 7
radio input "true"
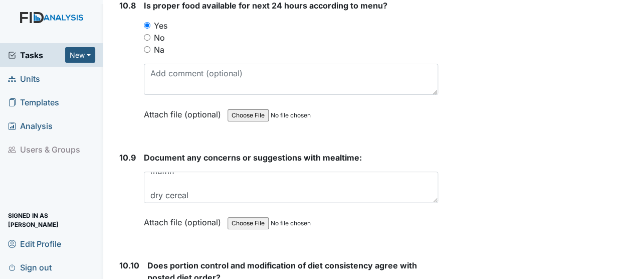
scroll to position [0, 0]
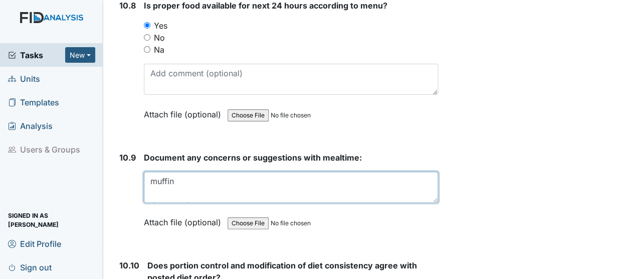
click at [200, 171] on textarea "muffin dry cereal juice Diet V8 milk coffee" at bounding box center [291, 186] width 294 height 31
click at [191, 171] on textarea "muffin dry cereal juice Diet V8 milk coffee" at bounding box center [291, 186] width 294 height 31
click at [177, 171] on textarea "muffin dry cereal juice Diet V8 milk coffee" at bounding box center [291, 186] width 294 height 31
click at [185, 171] on textarea "dry cereal juice Diet V8 milk coffee" at bounding box center [291, 186] width 294 height 31
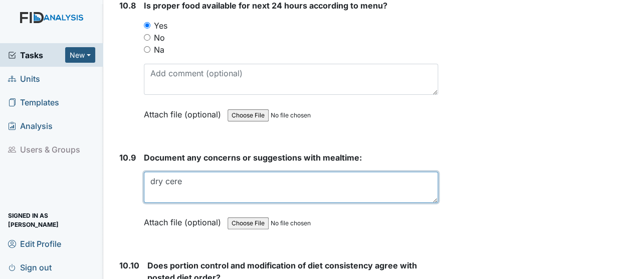
scroll to position [12, 0]
type textarea "d"
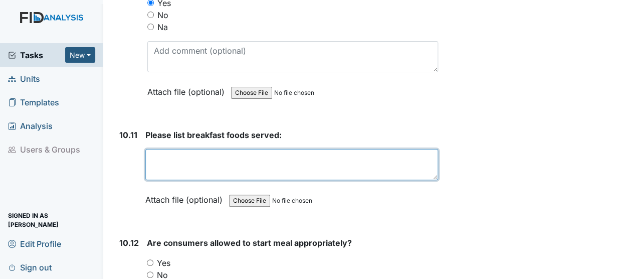
click at [197, 149] on textarea at bounding box center [291, 164] width 293 height 31
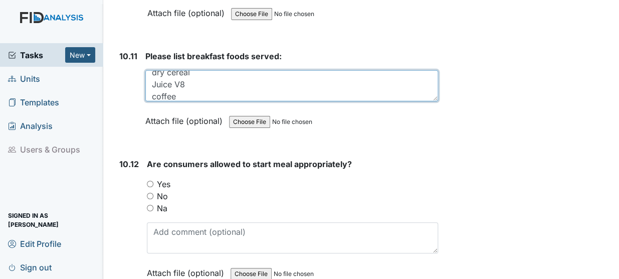
scroll to position [10369, 0]
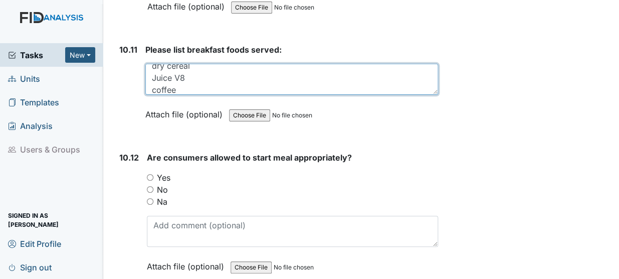
type textarea "Muffins dry cereal Juice V8 coffee"
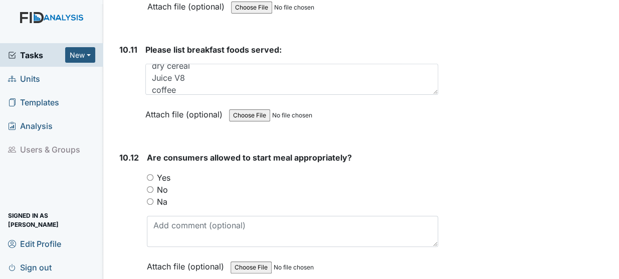
click at [148, 174] on input "Yes" at bounding box center [150, 177] width 7 height 7
radio input "true"
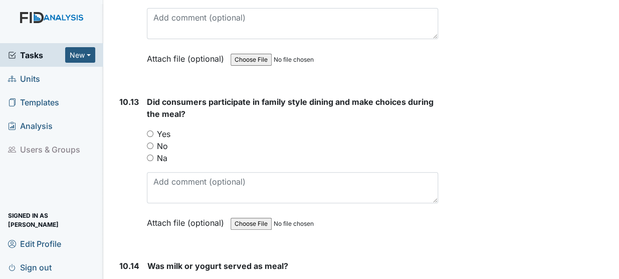
scroll to position [10578, 0]
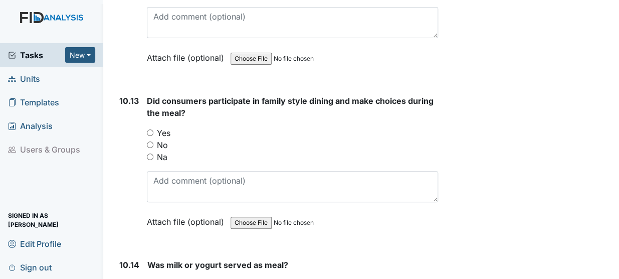
click at [147, 129] on input "Yes" at bounding box center [150, 132] width 7 height 7
radio input "true"
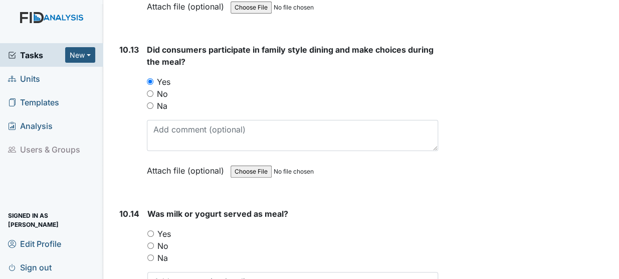
scroll to position [10680, 0]
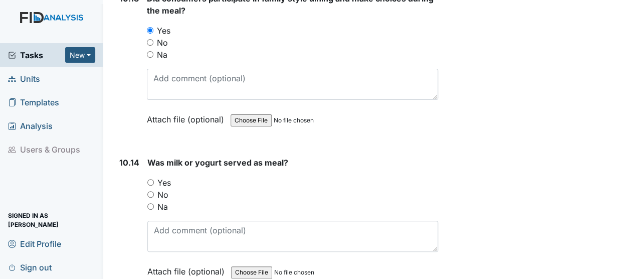
click at [151, 179] on input "Yes" at bounding box center [150, 182] width 7 height 7
radio input "true"
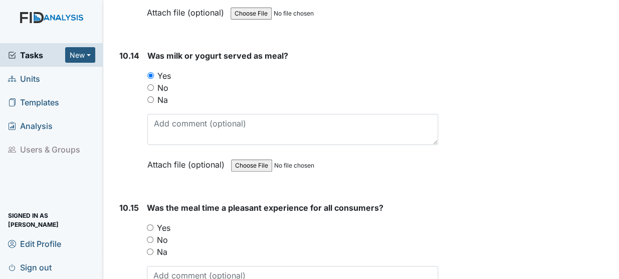
scroll to position [10787, 0]
click at [149, 223] on input "Yes" at bounding box center [150, 226] width 7 height 7
radio input "true"
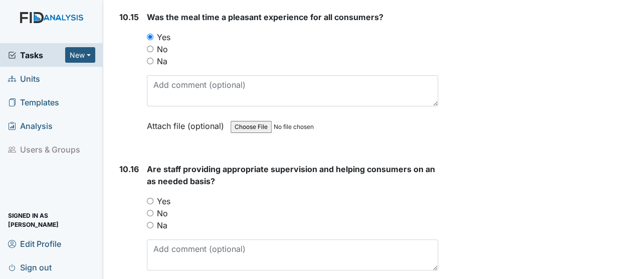
scroll to position [10979, 0]
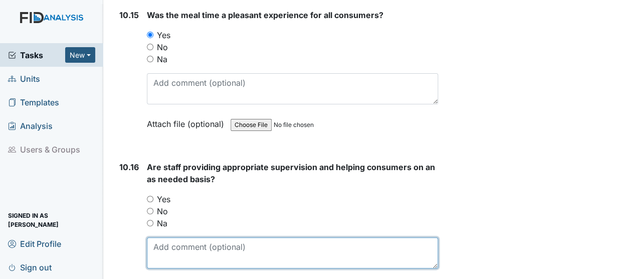
click at [381, 237] on textarea at bounding box center [292, 252] width 291 height 31
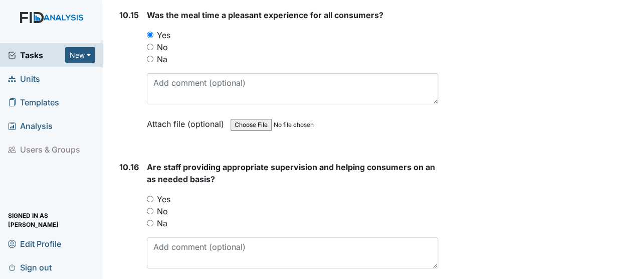
click at [147, 195] on input "Yes" at bounding box center [150, 198] width 7 height 7
radio input "true"
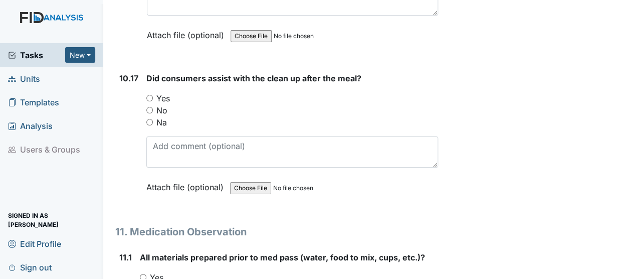
scroll to position [11240, 0]
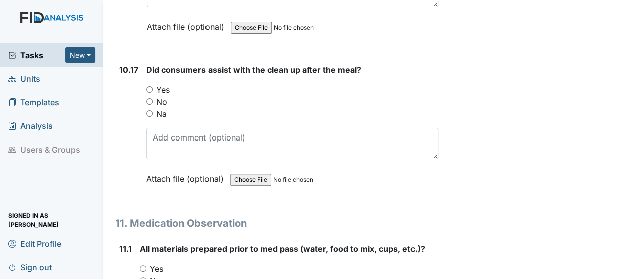
click at [148, 86] on input "Yes" at bounding box center [149, 89] width 7 height 7
radio input "true"
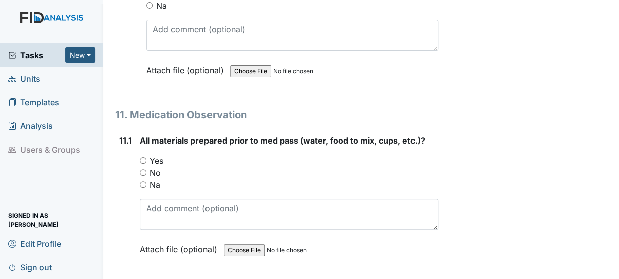
scroll to position [11350, 0]
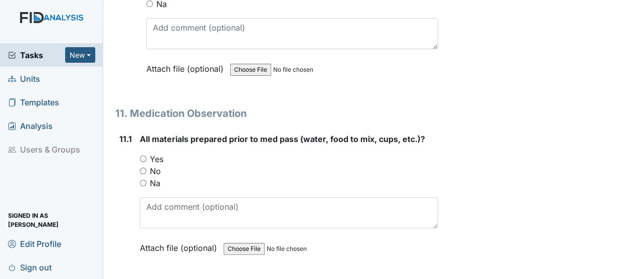
click at [145, 155] on input "Yes" at bounding box center [143, 158] width 7 height 7
radio input "true"
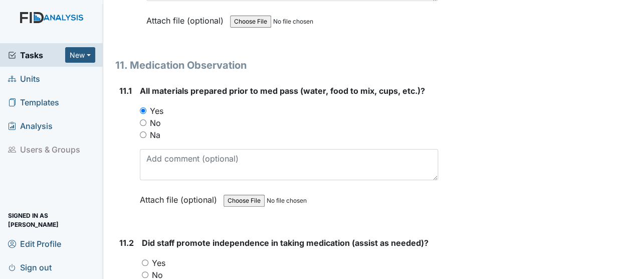
scroll to position [11465, 0]
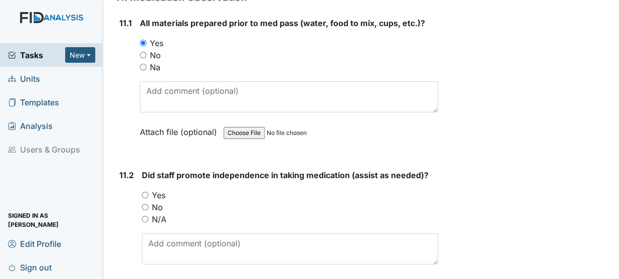
click at [143, 191] on input "Yes" at bounding box center [145, 194] width 7 height 7
radio input "true"
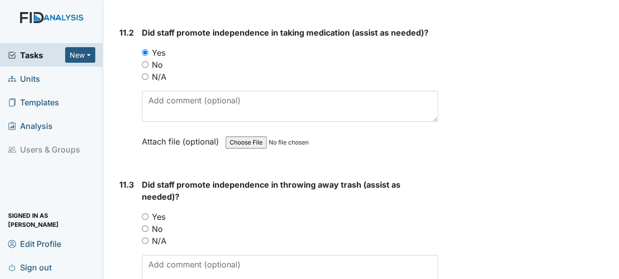
scroll to position [11608, 0]
click at [142, 212] on input "Yes" at bounding box center [145, 215] width 7 height 7
radio input "true"
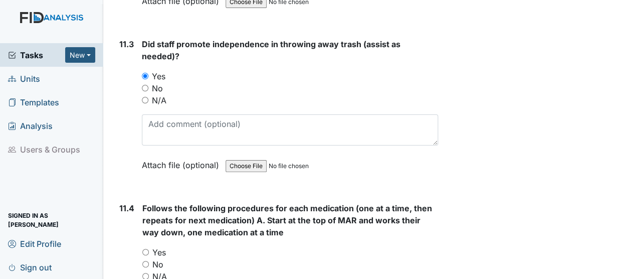
scroll to position [11754, 0]
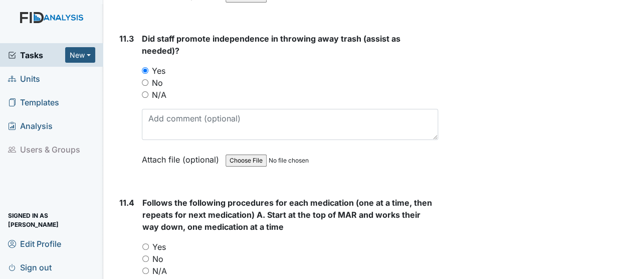
click at [146, 243] on input "Yes" at bounding box center [145, 246] width 7 height 7
radio input "true"
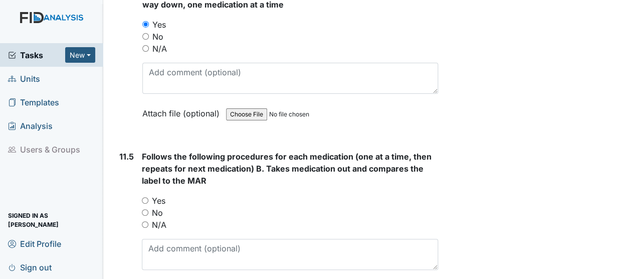
scroll to position [11978, 0]
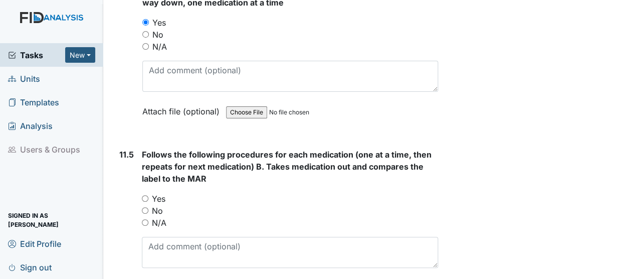
click at [143, 195] on input "Yes" at bounding box center [145, 198] width 7 height 7
radio input "true"
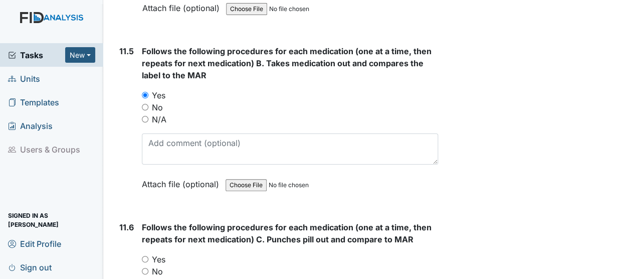
scroll to position [12081, 0]
click at [145, 256] on input "Yes" at bounding box center [145, 259] width 7 height 7
radio input "true"
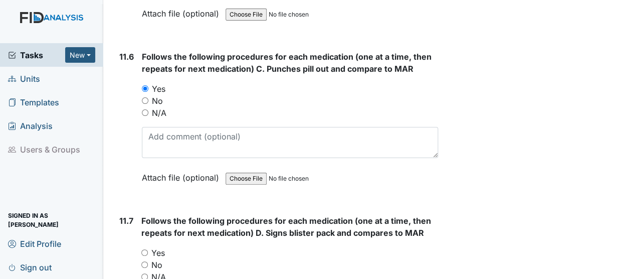
scroll to position [12261, 0]
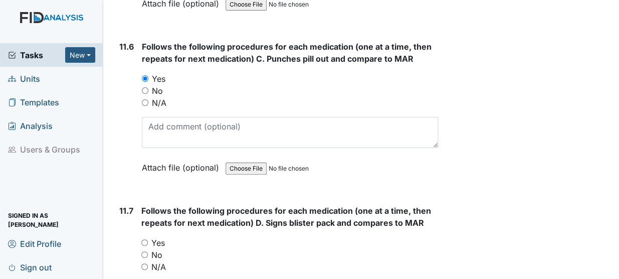
click at [142, 239] on input "Yes" at bounding box center [144, 242] width 7 height 7
radio input "true"
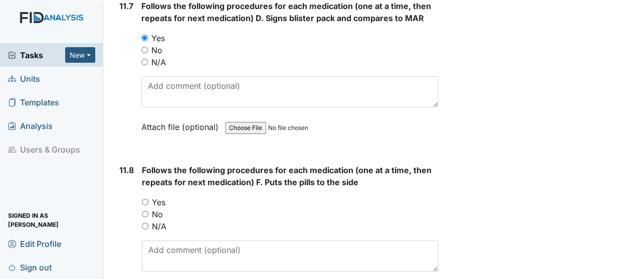
scroll to position [12469, 0]
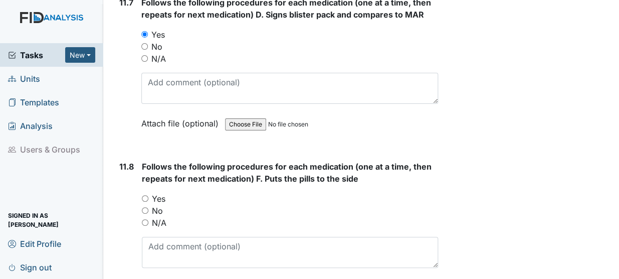
click at [145, 160] on div "Follows the following procedures for each medication (one at a time, then repea…" at bounding box center [290, 230] width 296 height 140
click at [142, 195] on input "Yes" at bounding box center [145, 198] width 7 height 7
radio input "true"
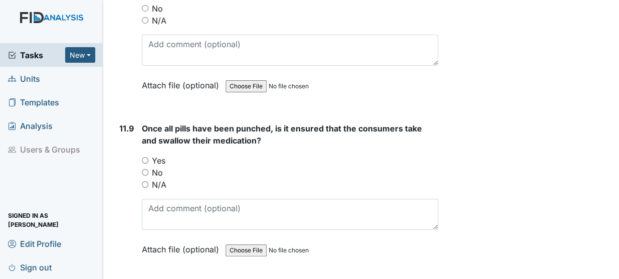
scroll to position [12672, 0]
click at [144, 156] on input "Yes" at bounding box center [145, 159] width 7 height 7
radio input "true"
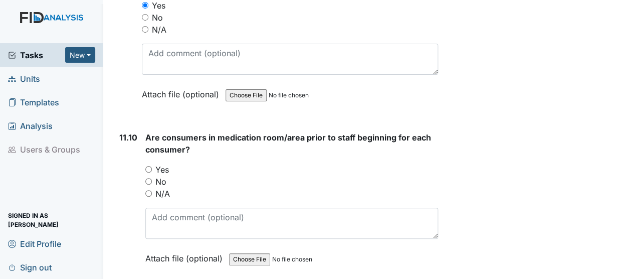
scroll to position [12827, 0]
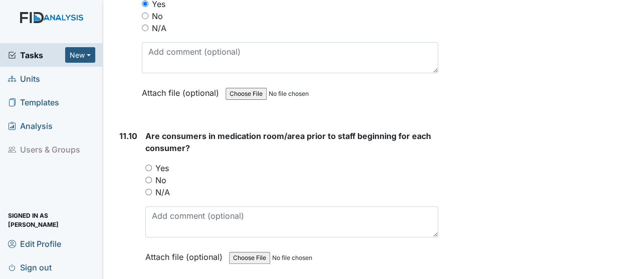
click at [149, 164] on input "Yes" at bounding box center [148, 167] width 7 height 7
radio input "true"
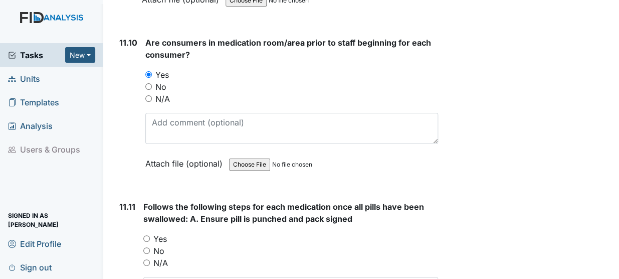
scroll to position [12920, 0]
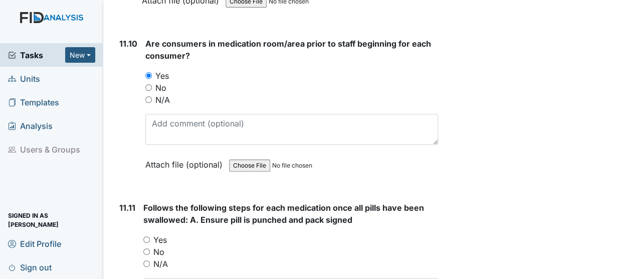
click at [146, 236] on input "Yes" at bounding box center [146, 239] width 7 height 7
radio input "true"
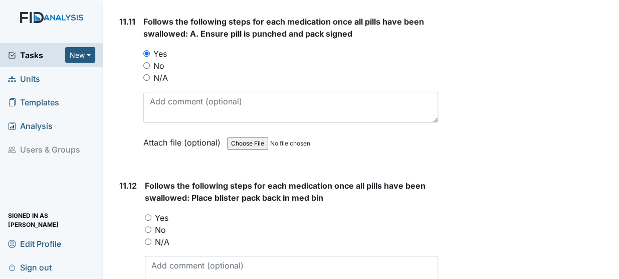
scroll to position [13121, 0]
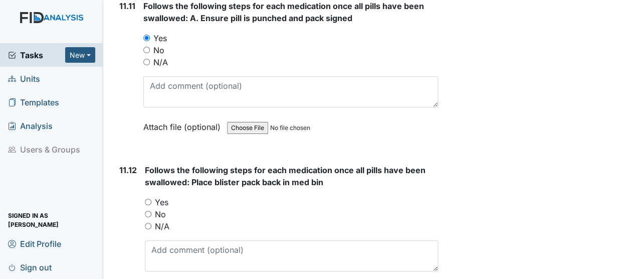
click at [148, 198] on input "Yes" at bounding box center [148, 201] width 7 height 7
radio input "true"
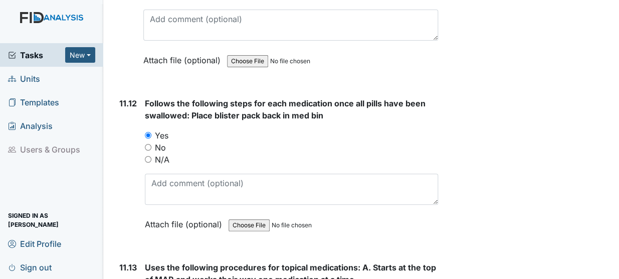
scroll to position [13218, 0]
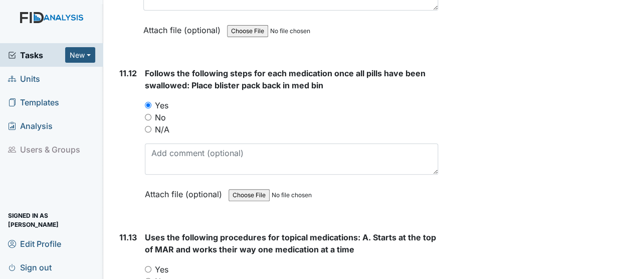
click at [147, 266] on input "Yes" at bounding box center [148, 269] width 7 height 7
radio input "true"
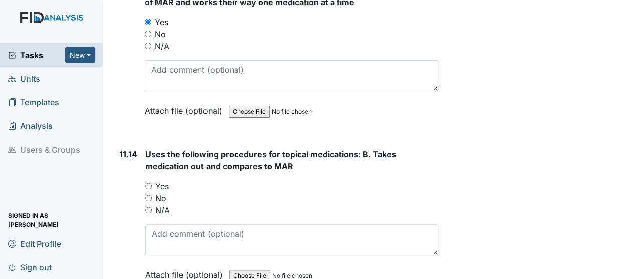
scroll to position [13468, 0]
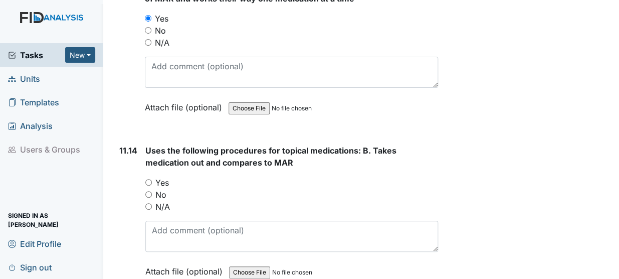
click at [145, 179] on input "Yes" at bounding box center [148, 182] width 7 height 7
radio input "true"
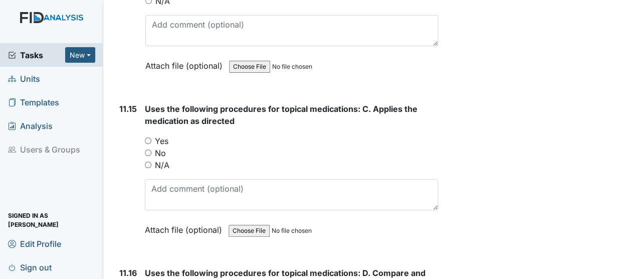
scroll to position [13675, 0]
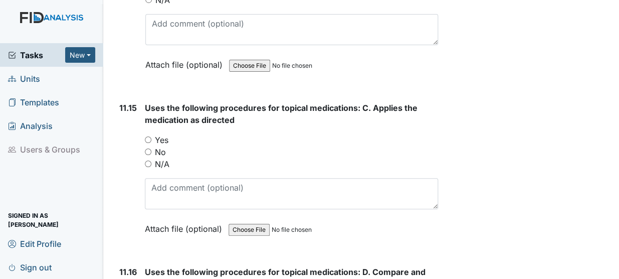
click at [146, 136] on input "Yes" at bounding box center [148, 139] width 7 height 7
radio input "true"
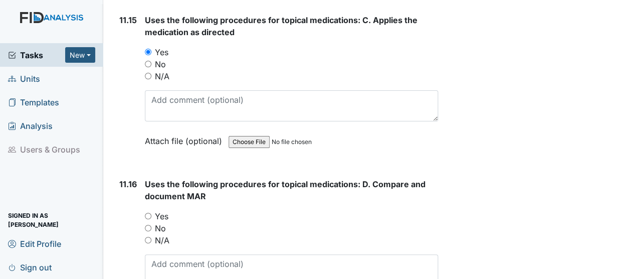
scroll to position [13764, 0]
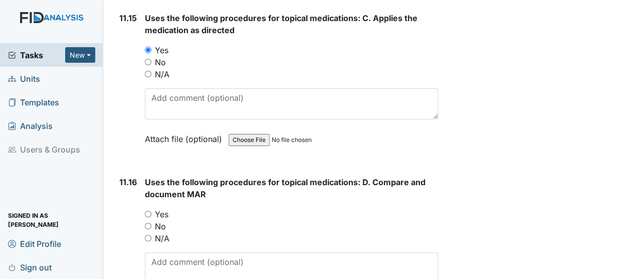
click at [148, 210] on input "Yes" at bounding box center [148, 213] width 7 height 7
radio input "true"
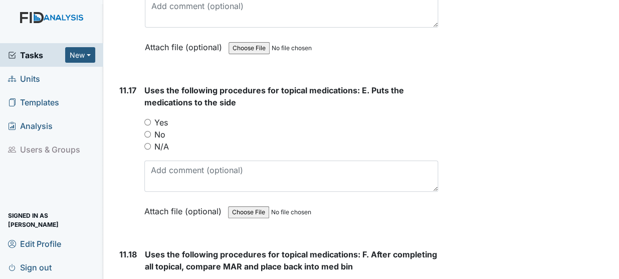
scroll to position [14021, 0]
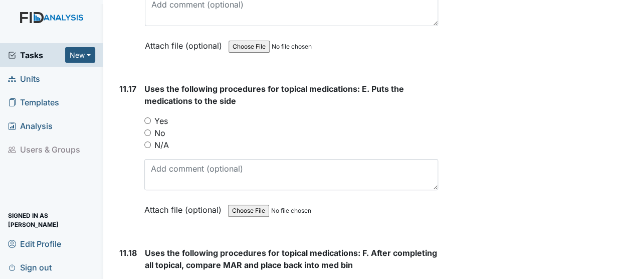
click at [147, 117] on input "Yes" at bounding box center [147, 120] width 7 height 7
radio input "true"
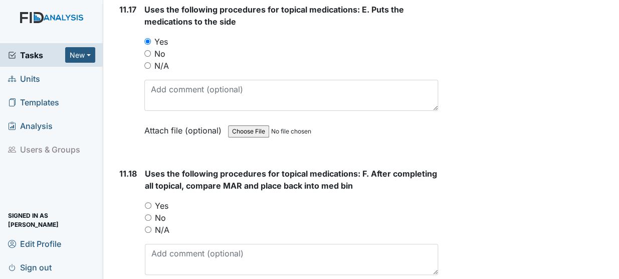
scroll to position [14104, 0]
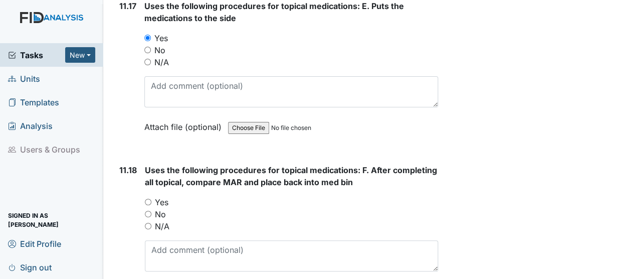
click at [148, 198] on input "Yes" at bounding box center [148, 201] width 7 height 7
radio input "true"
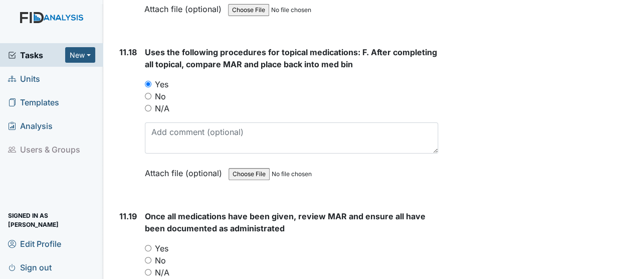
scroll to position [14230, 0]
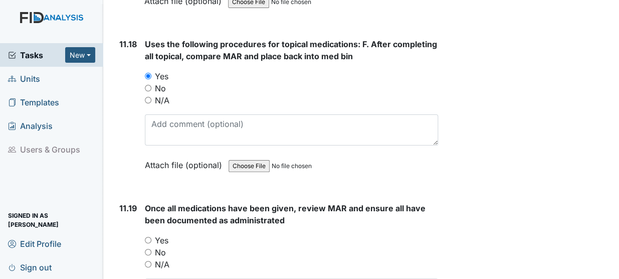
click at [150, 237] on input "Yes" at bounding box center [148, 240] width 7 height 7
radio input "true"
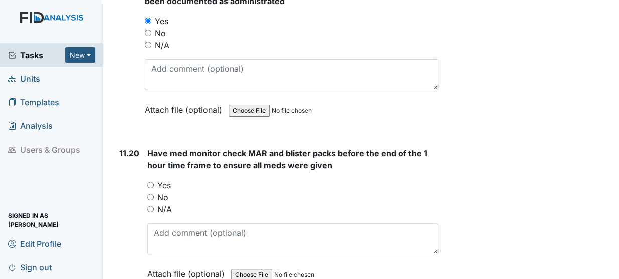
scroll to position [14449, 0]
click at [153, 181] on input "Yes" at bounding box center [150, 184] width 7 height 7
radio input "true"
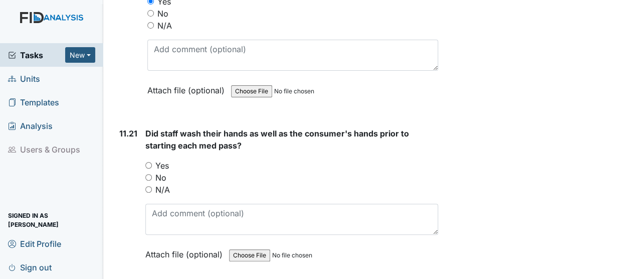
scroll to position [14633, 0]
click at [150, 161] on input "Yes" at bounding box center [148, 164] width 7 height 7
radio input "true"
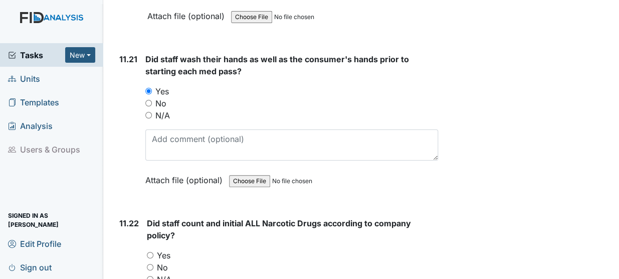
scroll to position [14767, 0]
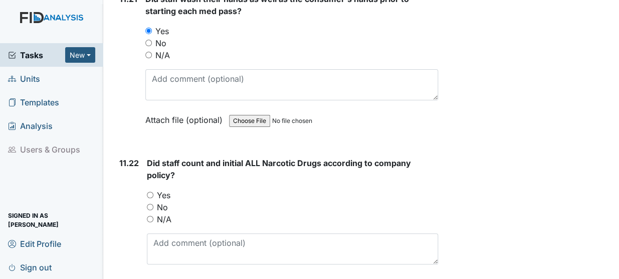
click at [152, 191] on input "Yes" at bounding box center [150, 194] width 7 height 7
radio input "true"
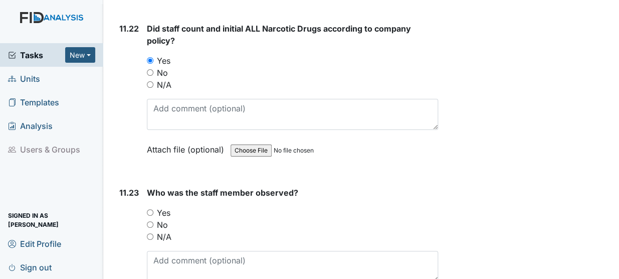
scroll to position [14901, 0]
click at [176, 250] on textarea at bounding box center [292, 265] width 291 height 31
click at [158, 218] on label "No" at bounding box center [162, 224] width 11 height 12
click at [153, 220] on input "No" at bounding box center [150, 223] width 7 height 7
radio input "true"
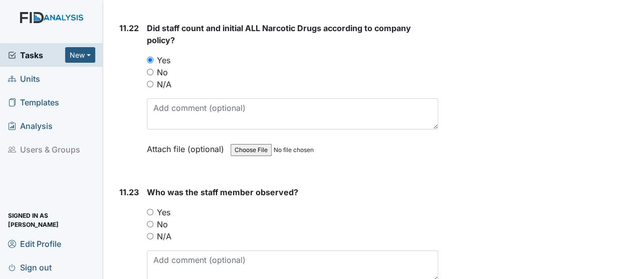
click at [151, 208] on input "Yes" at bounding box center [150, 211] width 7 height 7
radio input "true"
click at [194, 250] on textarea at bounding box center [292, 265] width 291 height 31
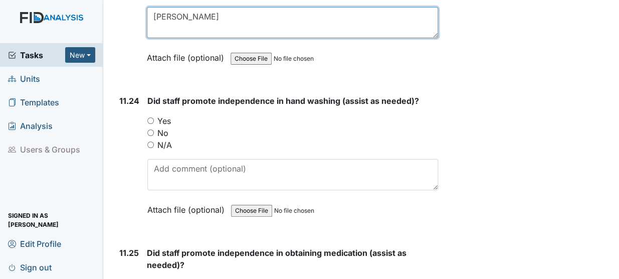
scroll to position [15147, 0]
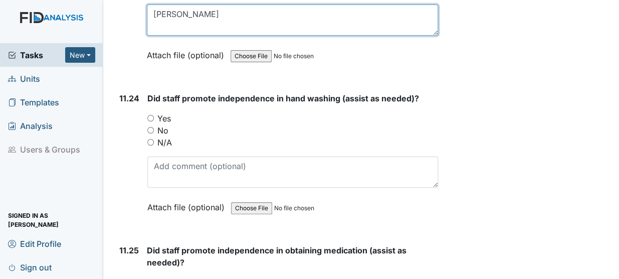
type textarea "[PERSON_NAME]"
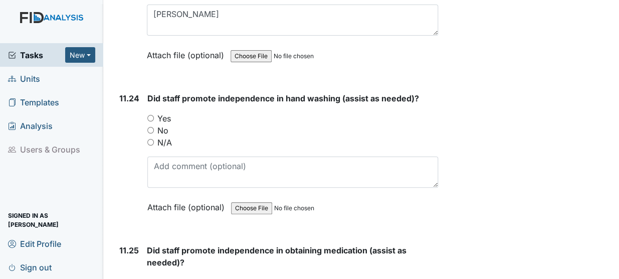
click at [153, 92] on div "Did staff promote independence in hand washing (assist as needed)? You must sel…" at bounding box center [292, 156] width 291 height 128
click at [149, 115] on input "Yes" at bounding box center [150, 118] width 7 height 7
radio input "true"
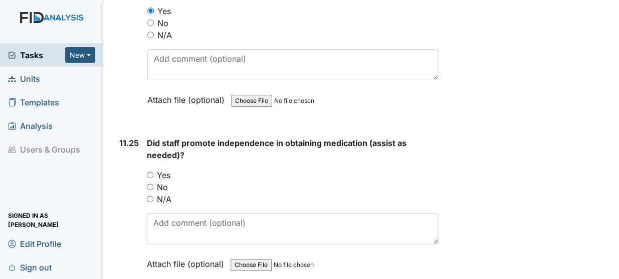
scroll to position [15256, 0]
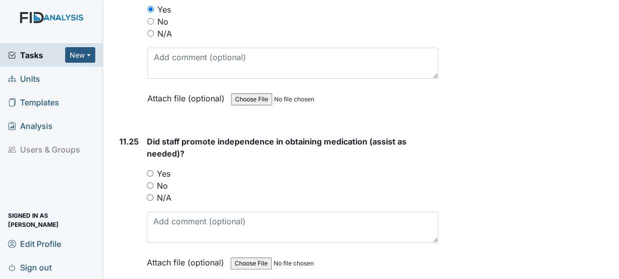
click at [151, 170] on input "Yes" at bounding box center [150, 173] width 7 height 7
radio input "true"
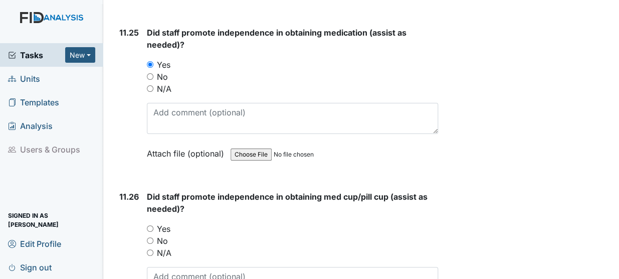
scroll to position [15367, 0]
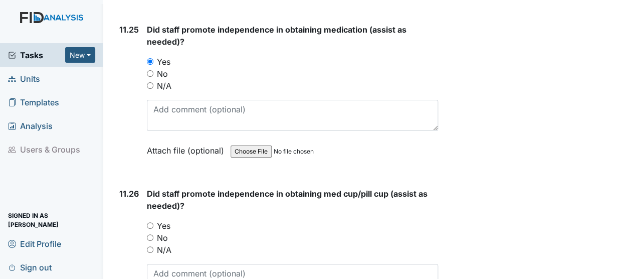
click at [149, 222] on input "Yes" at bounding box center [150, 225] width 7 height 7
radio input "true"
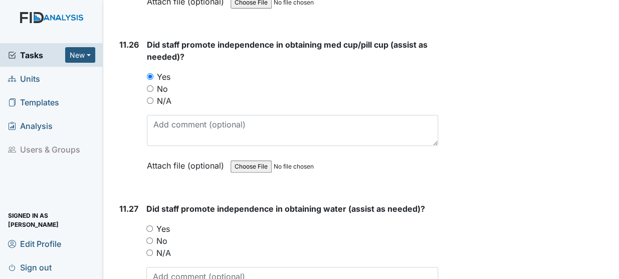
scroll to position [15517, 0]
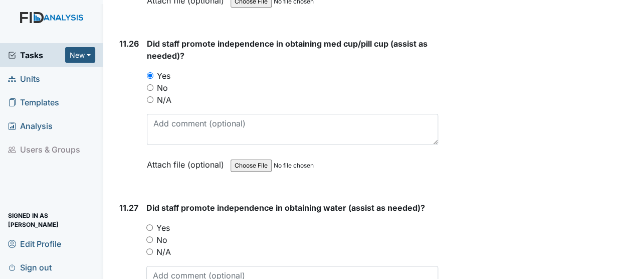
click at [150, 224] on input "Yes" at bounding box center [149, 227] width 7 height 7
radio input "true"
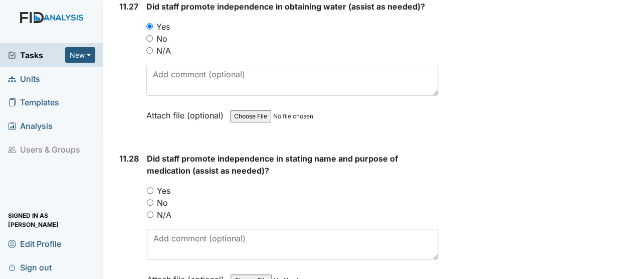
scroll to position [15722, 0]
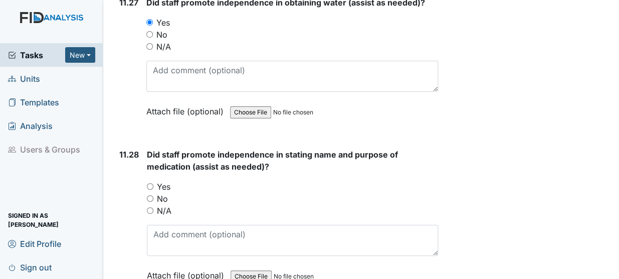
click at [148, 183] on input "Yes" at bounding box center [150, 186] width 7 height 7
radio input "true"
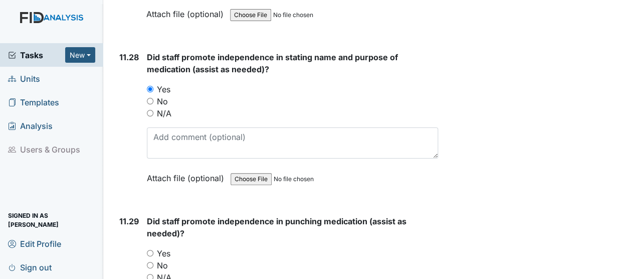
scroll to position [15820, 0]
click at [147, 249] on input "Yes" at bounding box center [150, 252] width 7 height 7
radio input "true"
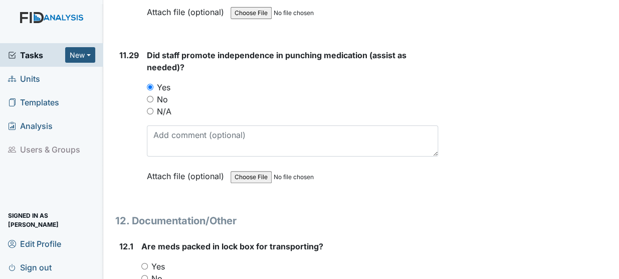
scroll to position [16002, 0]
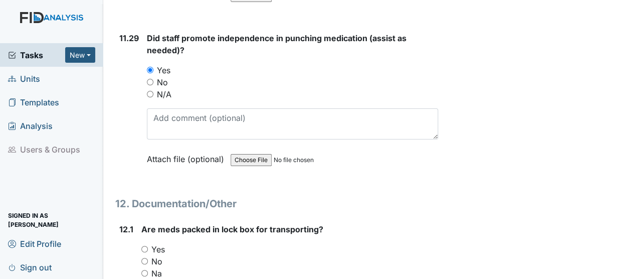
click at [142, 270] on input "Na" at bounding box center [144, 273] width 7 height 7
radio input "true"
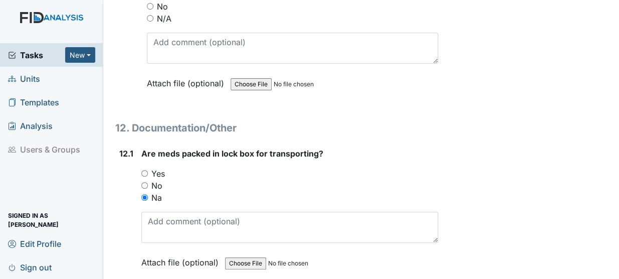
scroll to position [16143, 0]
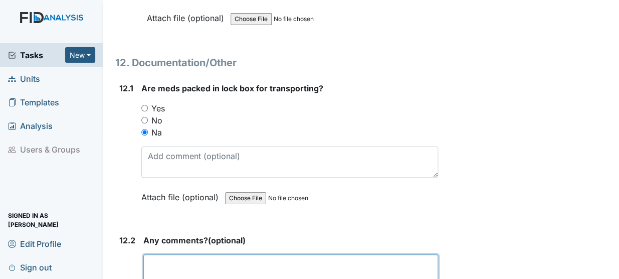
click at [192, 254] on textarea at bounding box center [290, 269] width 295 height 31
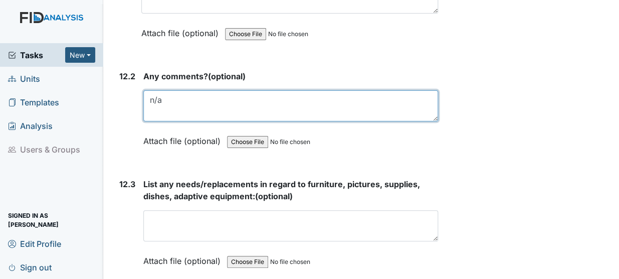
scroll to position [16312, 0]
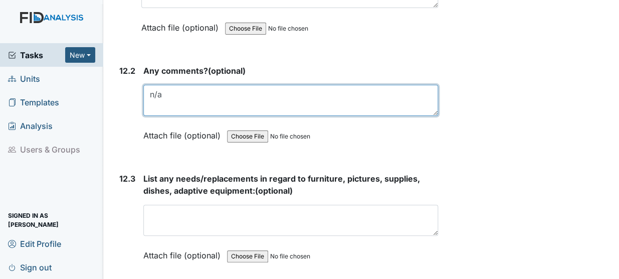
type textarea "n/a"
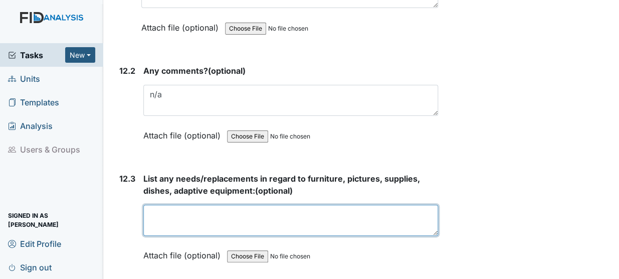
click at [193, 204] on textarea at bounding box center [290, 219] width 295 height 31
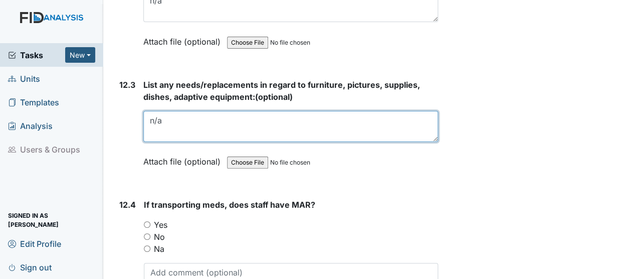
scroll to position [16409, 0]
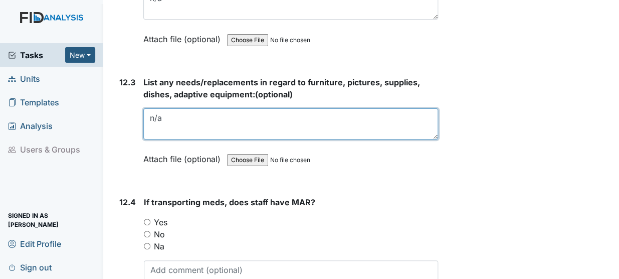
type textarea "n/a"
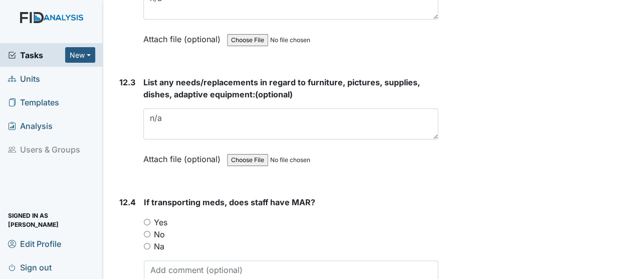
click at [147, 243] on input "Na" at bounding box center [147, 246] width 7 height 7
radio input "true"
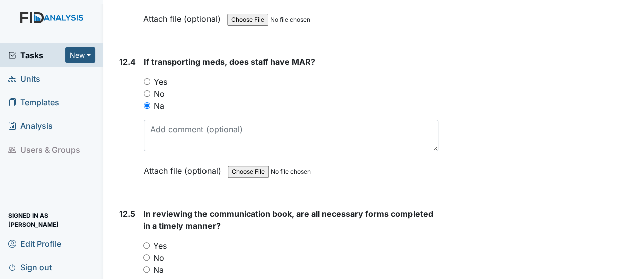
scroll to position [16550, 0]
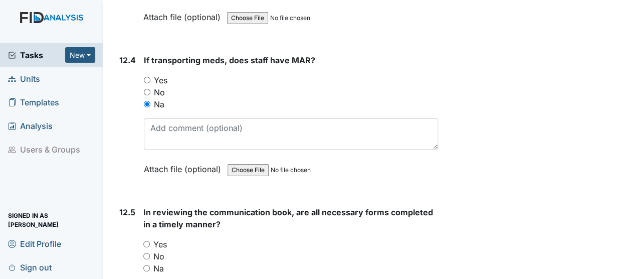
click at [145, 241] on input "Yes" at bounding box center [146, 244] width 7 height 7
radio input "true"
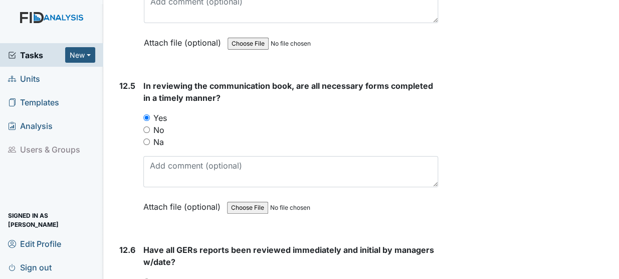
scroll to position [16699, 0]
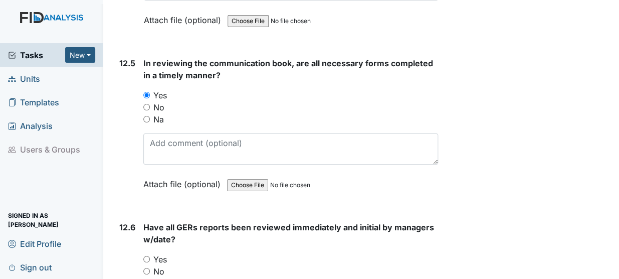
click at [148, 256] on input "Yes" at bounding box center [146, 259] width 7 height 7
radio input "true"
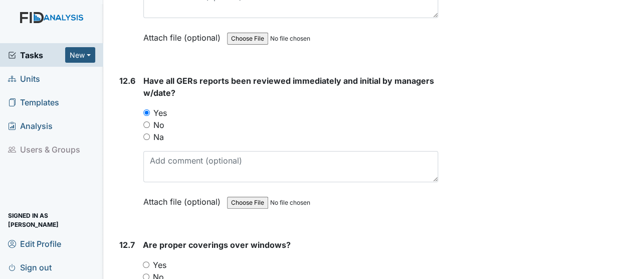
scroll to position [16850, 0]
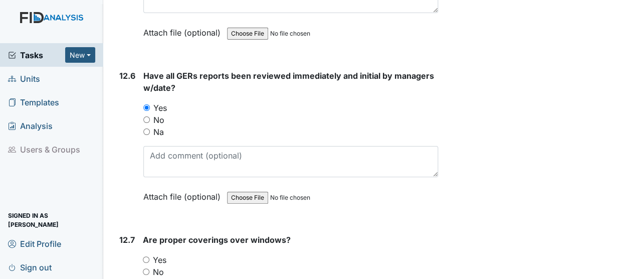
click at [148, 256] on input "Yes" at bounding box center [146, 259] width 7 height 7
radio input "true"
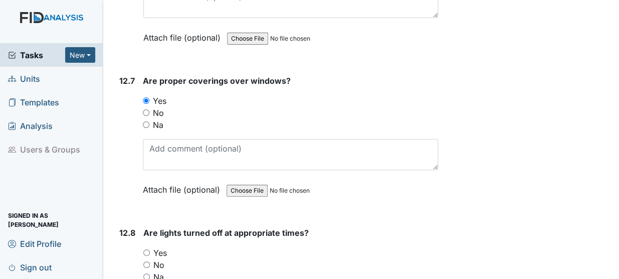
scroll to position [17010, 0]
click at [148, 249] on input "Yes" at bounding box center [146, 252] width 7 height 7
radio input "true"
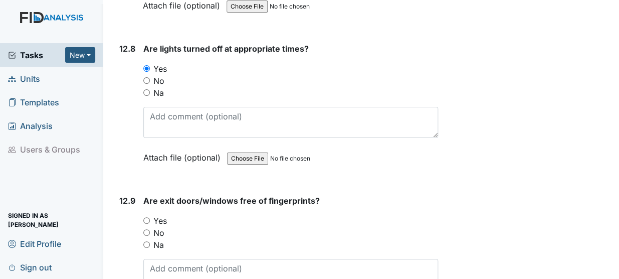
scroll to position [17195, 0]
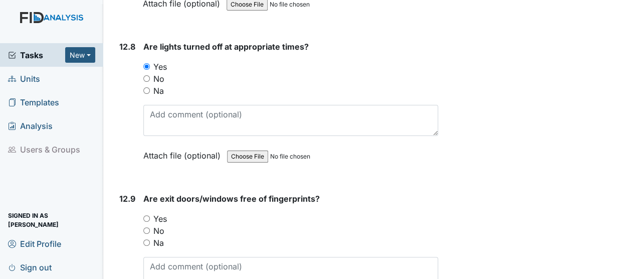
click at [147, 215] on input "Yes" at bounding box center [146, 218] width 7 height 7
radio input "true"
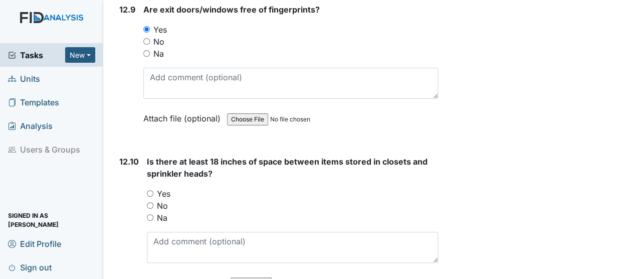
scroll to position [17377, 0]
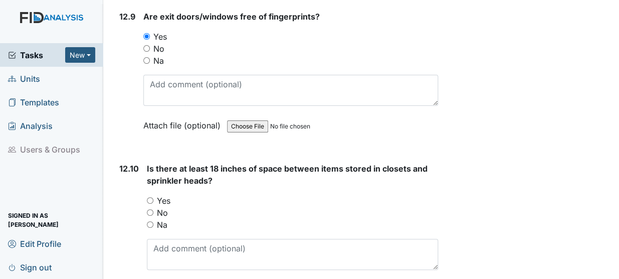
click at [150, 197] on input "Yes" at bounding box center [150, 200] width 7 height 7
radio input "true"
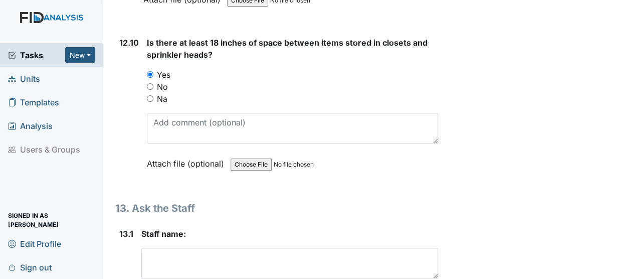
scroll to position [17513, 0]
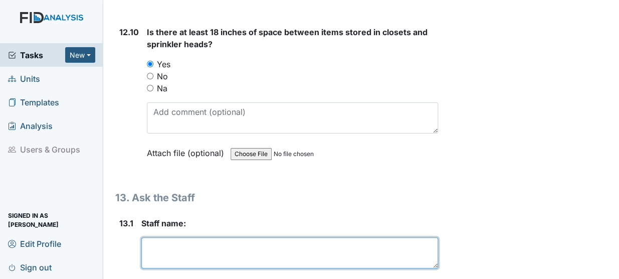
click at [176, 237] on textarea at bounding box center [289, 252] width 297 height 31
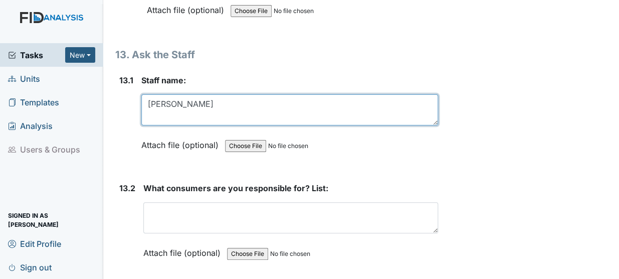
scroll to position [17659, 0]
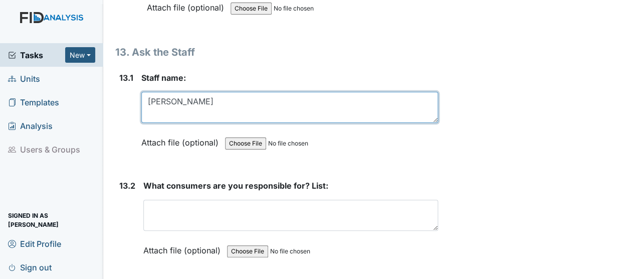
type textarea "[PERSON_NAME]"
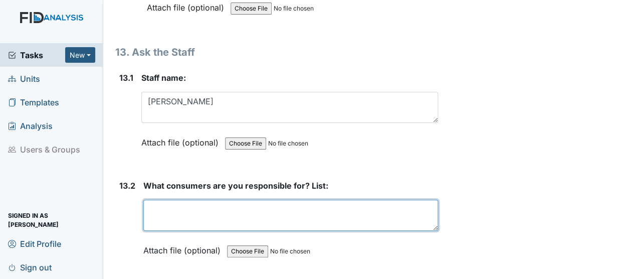
click at [176, 199] on textarea at bounding box center [290, 214] width 295 height 31
click at [206, 199] on textarea "J Michael R Michael" at bounding box center [290, 214] width 295 height 31
click at [204, 199] on textarea "J Michael C Mroz R Michael" at bounding box center [290, 214] width 295 height 31
click at [239, 199] on textarea "J Michael C Mroz R Michael K Gavoni" at bounding box center [290, 214] width 295 height 31
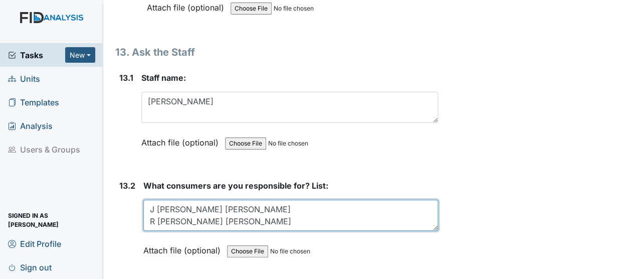
type textarea "J [PERSON_NAME] [PERSON_NAME] R [PERSON_NAME] [PERSON_NAME]"
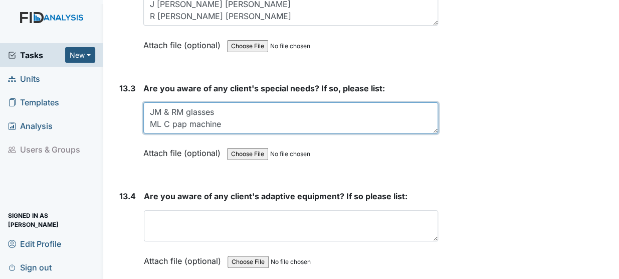
scroll to position [17882, 0]
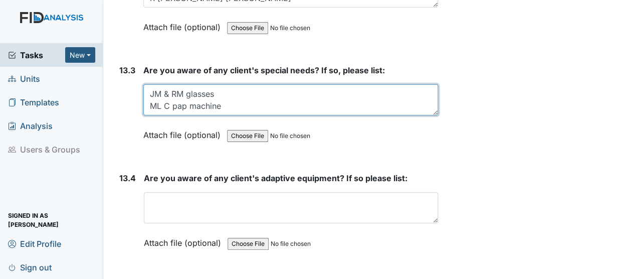
type textarea "JM & RM glasses ML C pap machine"
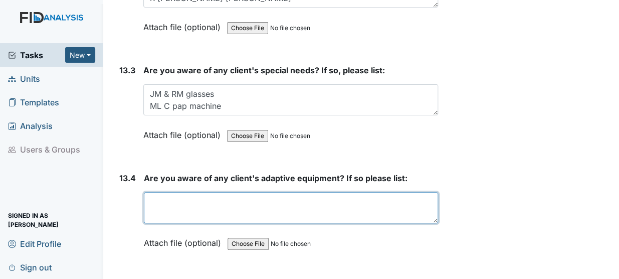
click at [190, 192] on textarea at bounding box center [291, 207] width 294 height 31
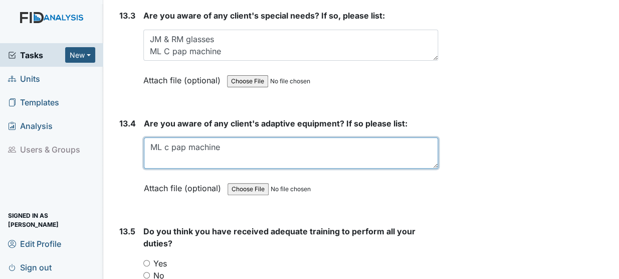
scroll to position [17978, 0]
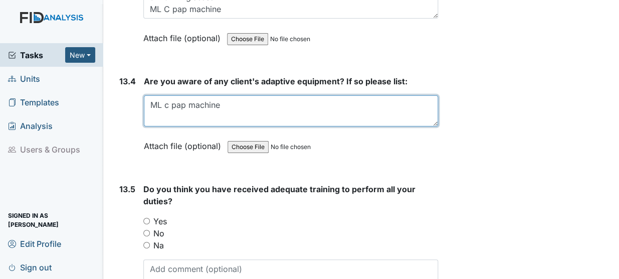
type textarea "ML c pap machine"
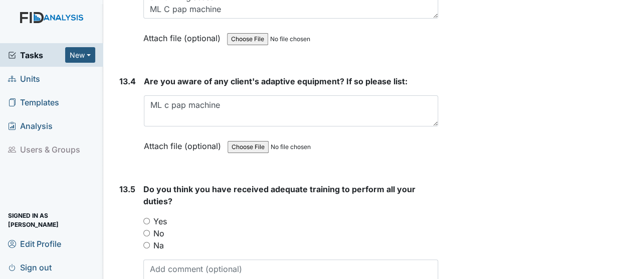
click at [148, 217] on input "Yes" at bounding box center [146, 220] width 7 height 7
radio input "true"
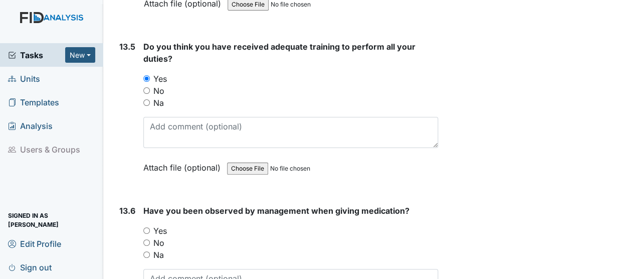
scroll to position [18121, 0]
click at [148, 226] on input "Yes" at bounding box center [146, 229] width 7 height 7
radio input "true"
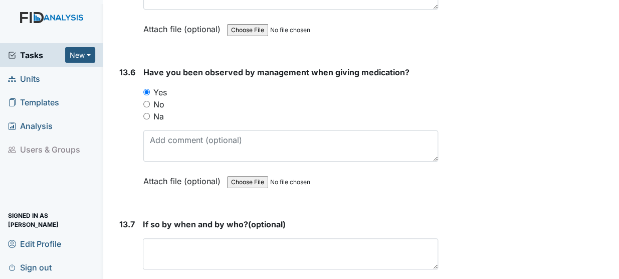
scroll to position [18259, 0]
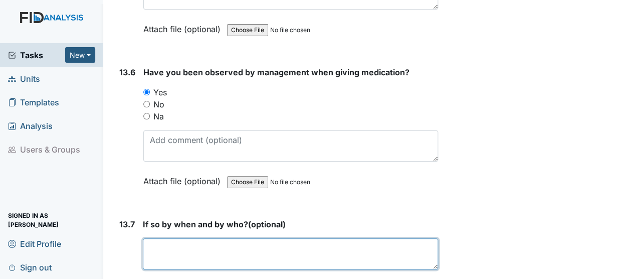
click at [182, 238] on textarea at bounding box center [290, 253] width 295 height 31
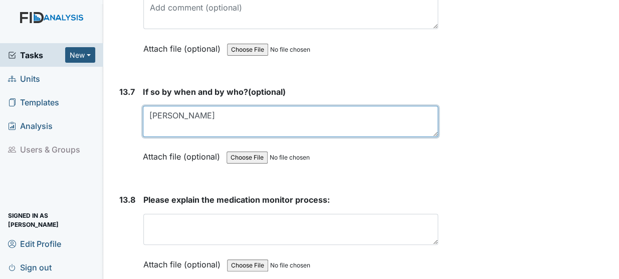
scroll to position [18397, 0]
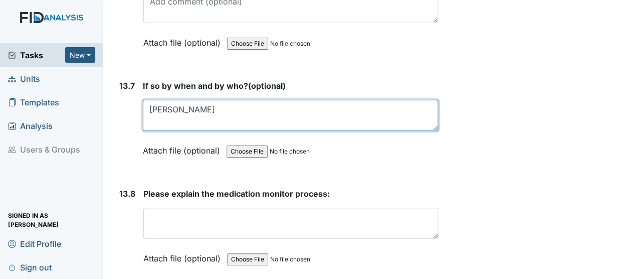
type textarea "[PERSON_NAME]"
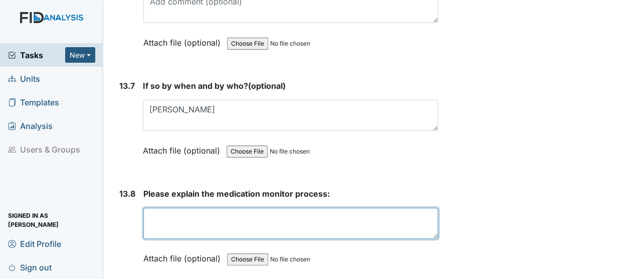
click at [185, 207] on textarea at bounding box center [290, 222] width 295 height 31
click at [146, 207] on textarea "Compare Blisters and Therap, administer, Sign Blister & Mar" at bounding box center [290, 222] width 295 height 31
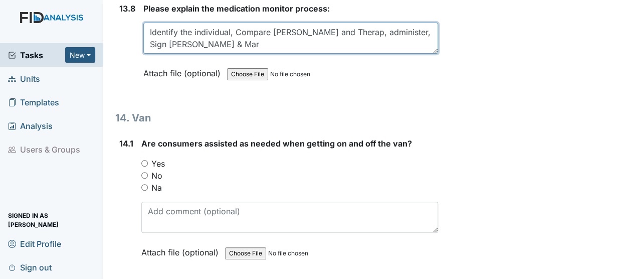
type textarea "Identify the individual, Compare [PERSON_NAME] and Therap, administer, Sign [PE…"
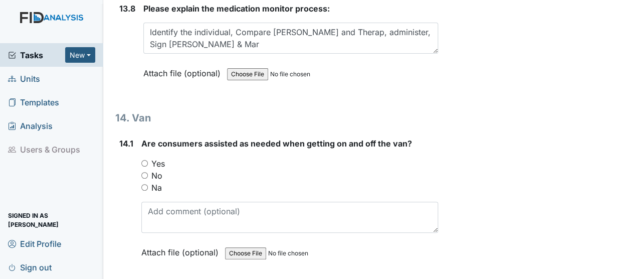
click at [144, 160] on input "Yes" at bounding box center [144, 163] width 7 height 7
radio input "true"
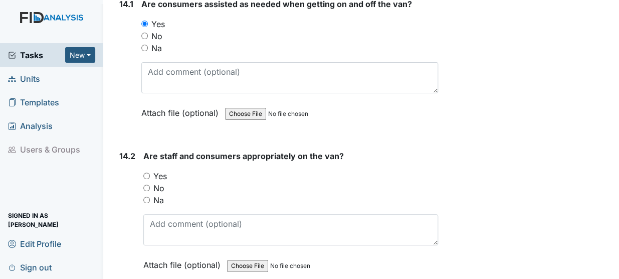
scroll to position [18722, 0]
click at [148, 172] on input "Yes" at bounding box center [146, 175] width 7 height 7
radio input "true"
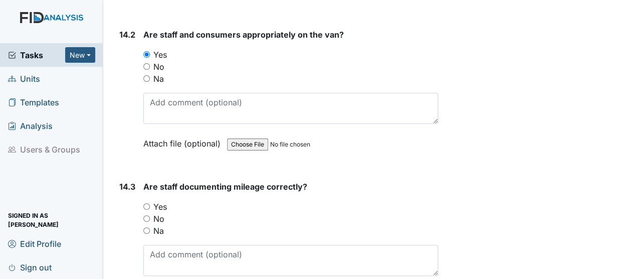
click at [144, 203] on input "Yes" at bounding box center [146, 206] width 7 height 7
radio input "true"
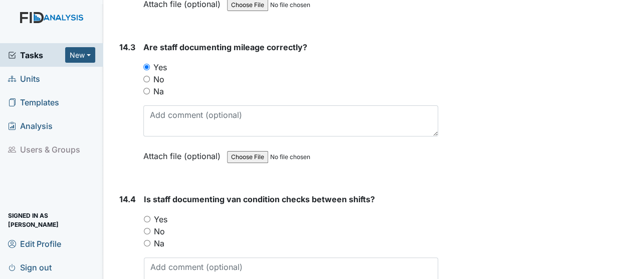
scroll to position [18984, 0]
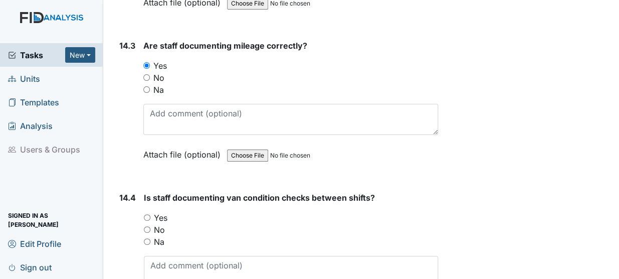
click at [148, 214] on input "Yes" at bounding box center [147, 217] width 7 height 7
radio input "true"
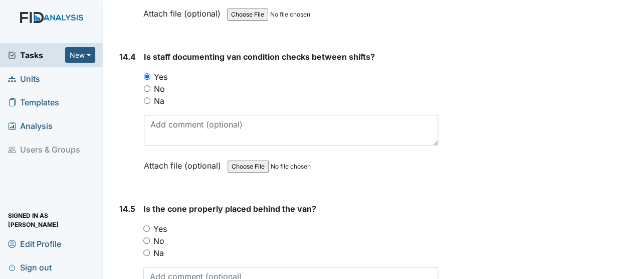
scroll to position [19125, 0]
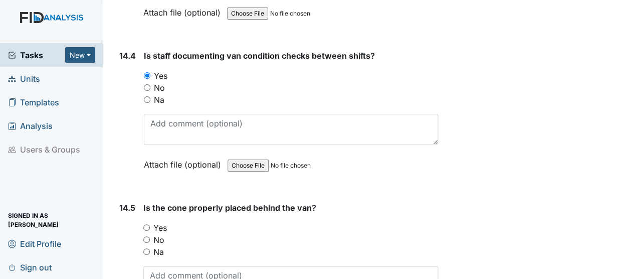
click at [147, 224] on input "Yes" at bounding box center [146, 227] width 7 height 7
radio input "true"
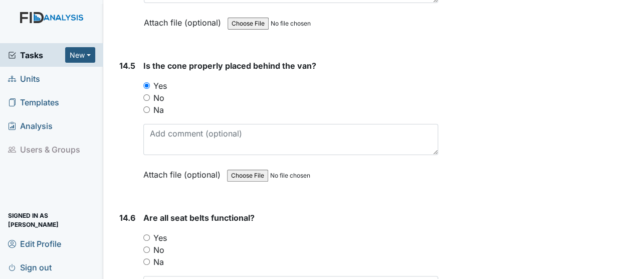
scroll to position [19274, 0]
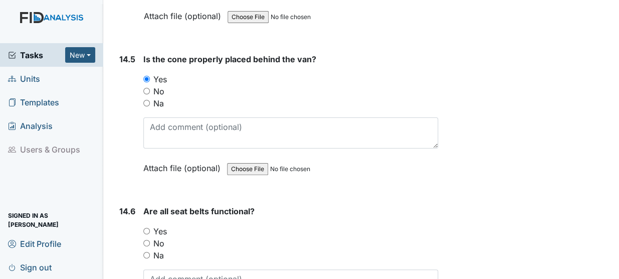
click at [148, 227] on input "Yes" at bounding box center [146, 230] width 7 height 7
radio input "true"
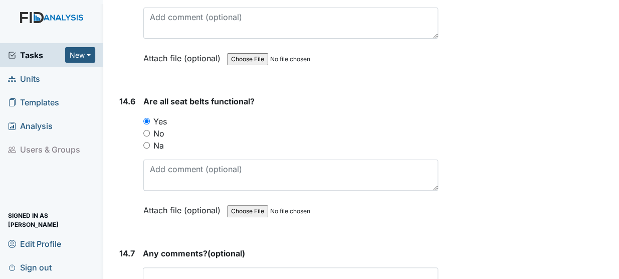
scroll to position [19385, 0]
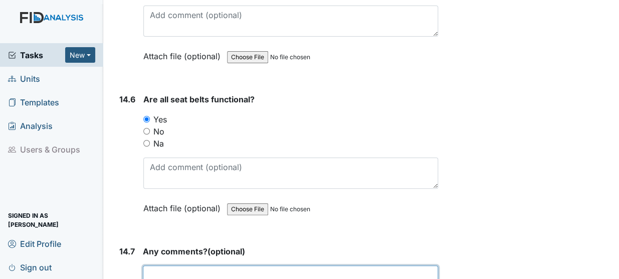
click at [178, 265] on textarea at bounding box center [290, 280] width 295 height 31
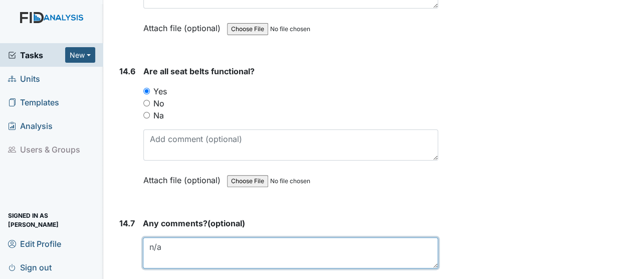
type textarea "n/a"
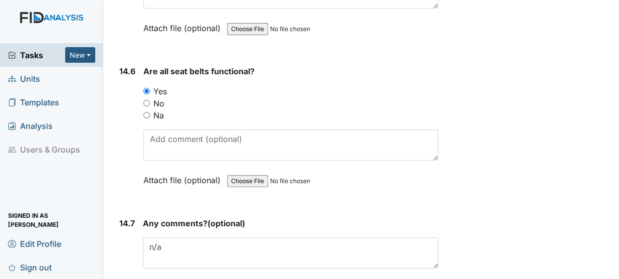
click at [41, 79] on link "Units" at bounding box center [51, 79] width 103 height 24
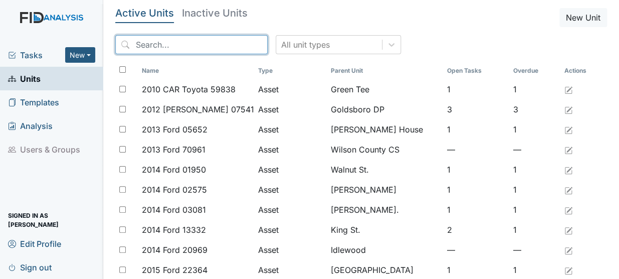
click at [148, 46] on input "search" at bounding box center [191, 44] width 152 height 19
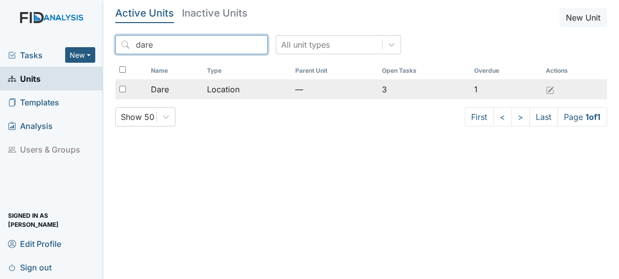
type input "dare"
click at [214, 85] on td "Location" at bounding box center [247, 89] width 88 height 20
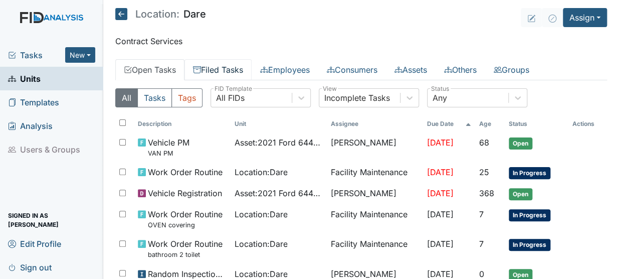
click at [206, 67] on link "Filed Tasks" at bounding box center [217, 69] width 67 height 21
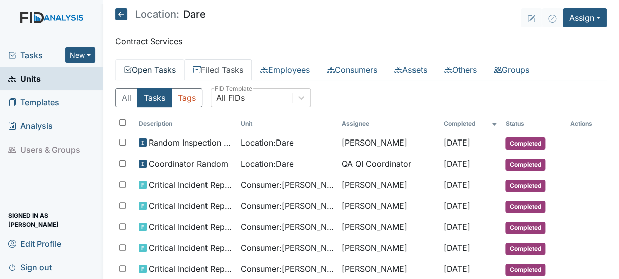
click at [143, 70] on link "Open Tasks" at bounding box center [149, 69] width 69 height 21
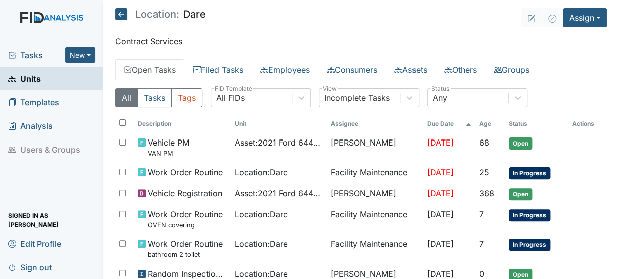
scroll to position [55, 0]
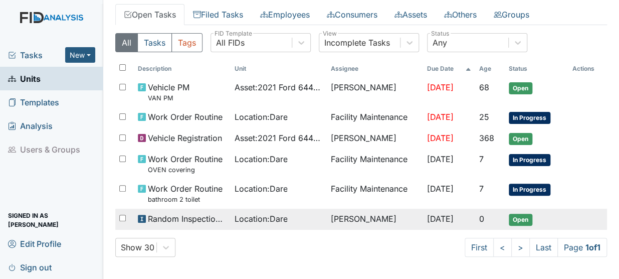
click at [327, 224] on td "[PERSON_NAME]" at bounding box center [375, 218] width 96 height 21
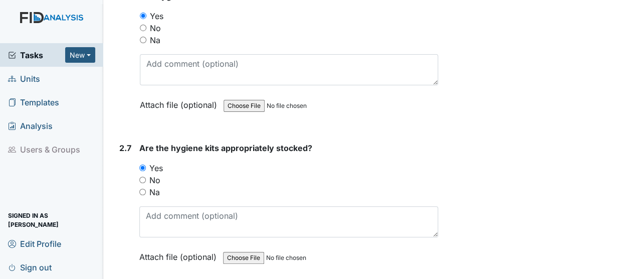
scroll to position [1845, 0]
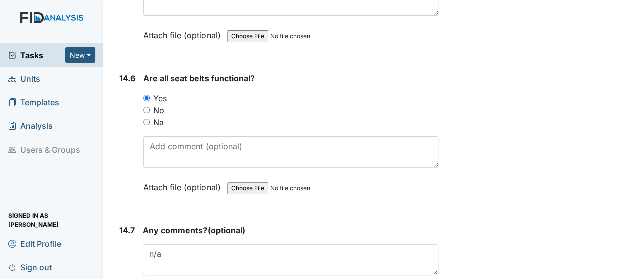
scroll to position [19426, 0]
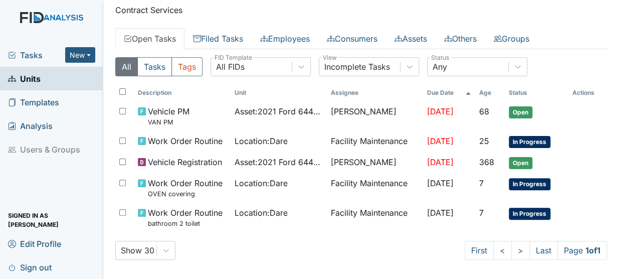
scroll to position [68, 0]
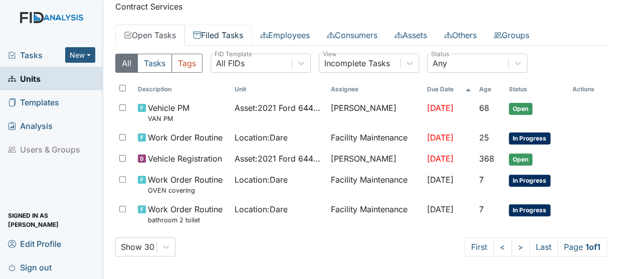
click at [211, 32] on link "Filed Tasks" at bounding box center [217, 35] width 67 height 21
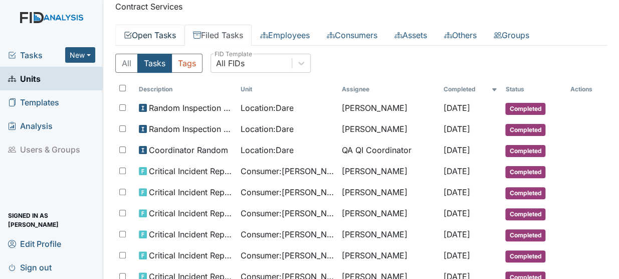
click at [136, 37] on link "Open Tasks" at bounding box center [149, 35] width 69 height 21
